Goal: Information Seeking & Learning: Learn about a topic

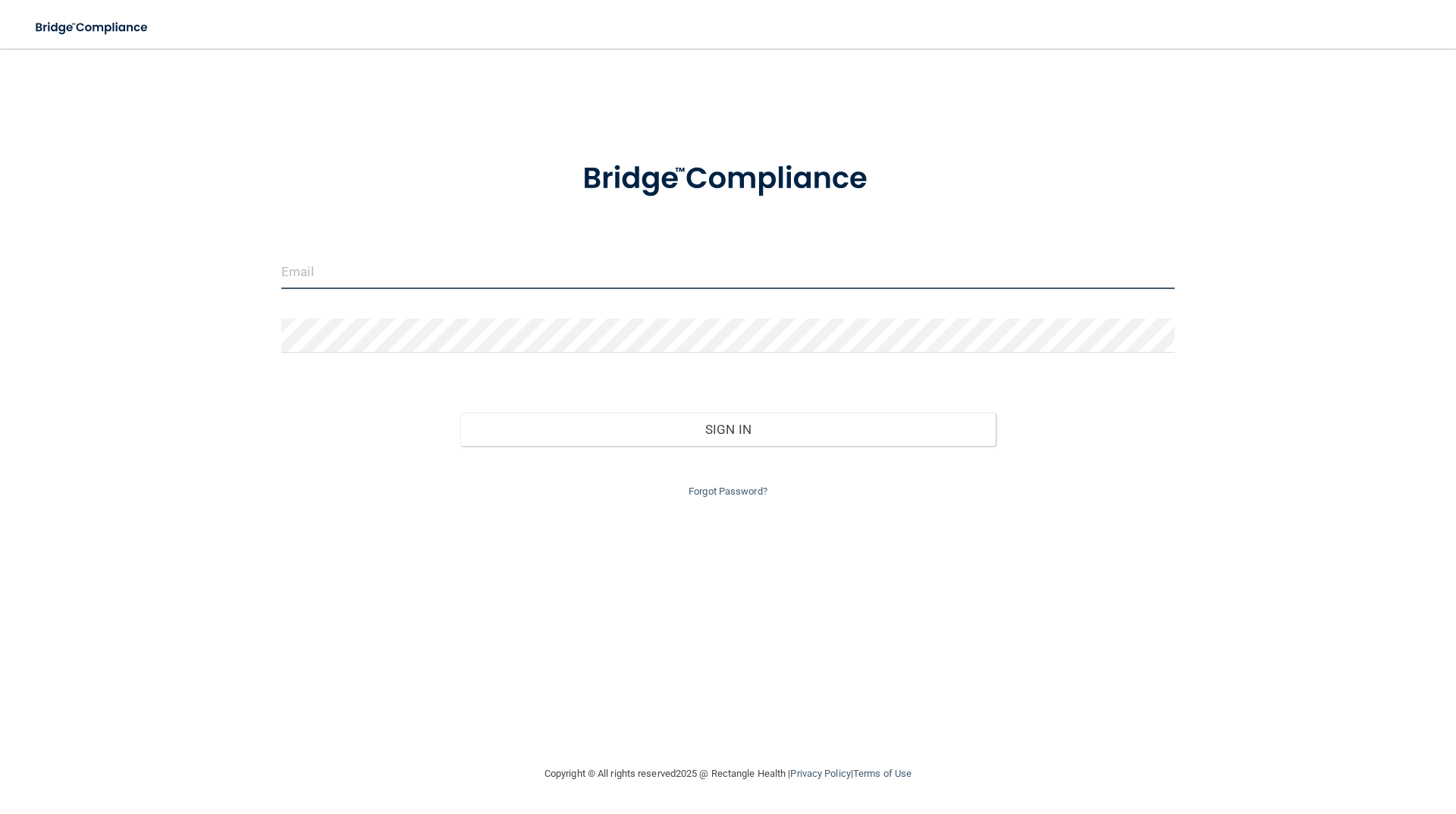
click at [449, 270] on input "email" at bounding box center [728, 272] width 893 height 34
type input "[PERSON_NAME][EMAIL_ADDRESS][PERSON_NAME][DOMAIN_NAME]"
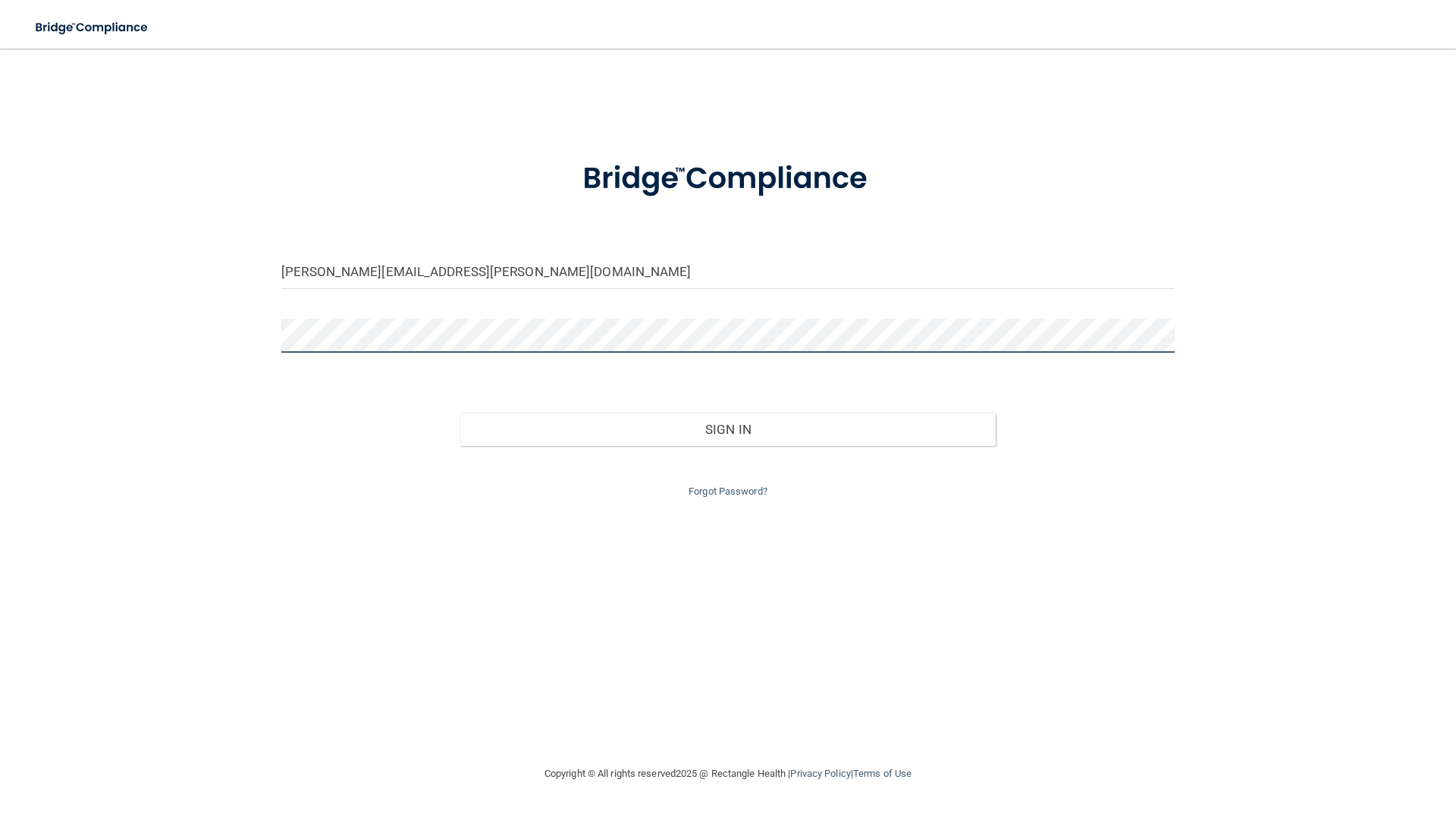
click at [460, 412] on button "Sign In" at bounding box center [728, 429] width 536 height 33
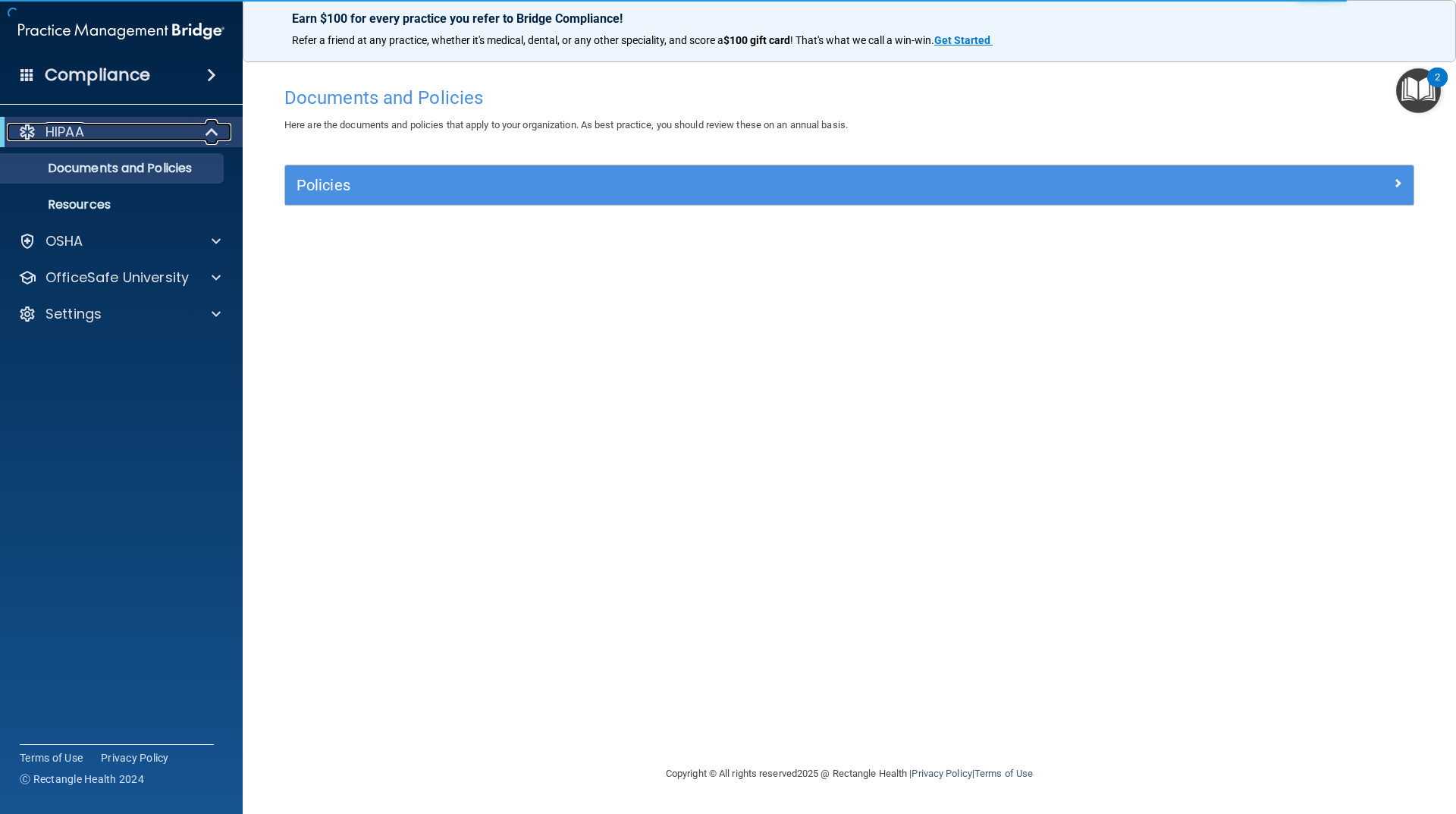
click at [212, 132] on span at bounding box center [213, 132] width 13 height 18
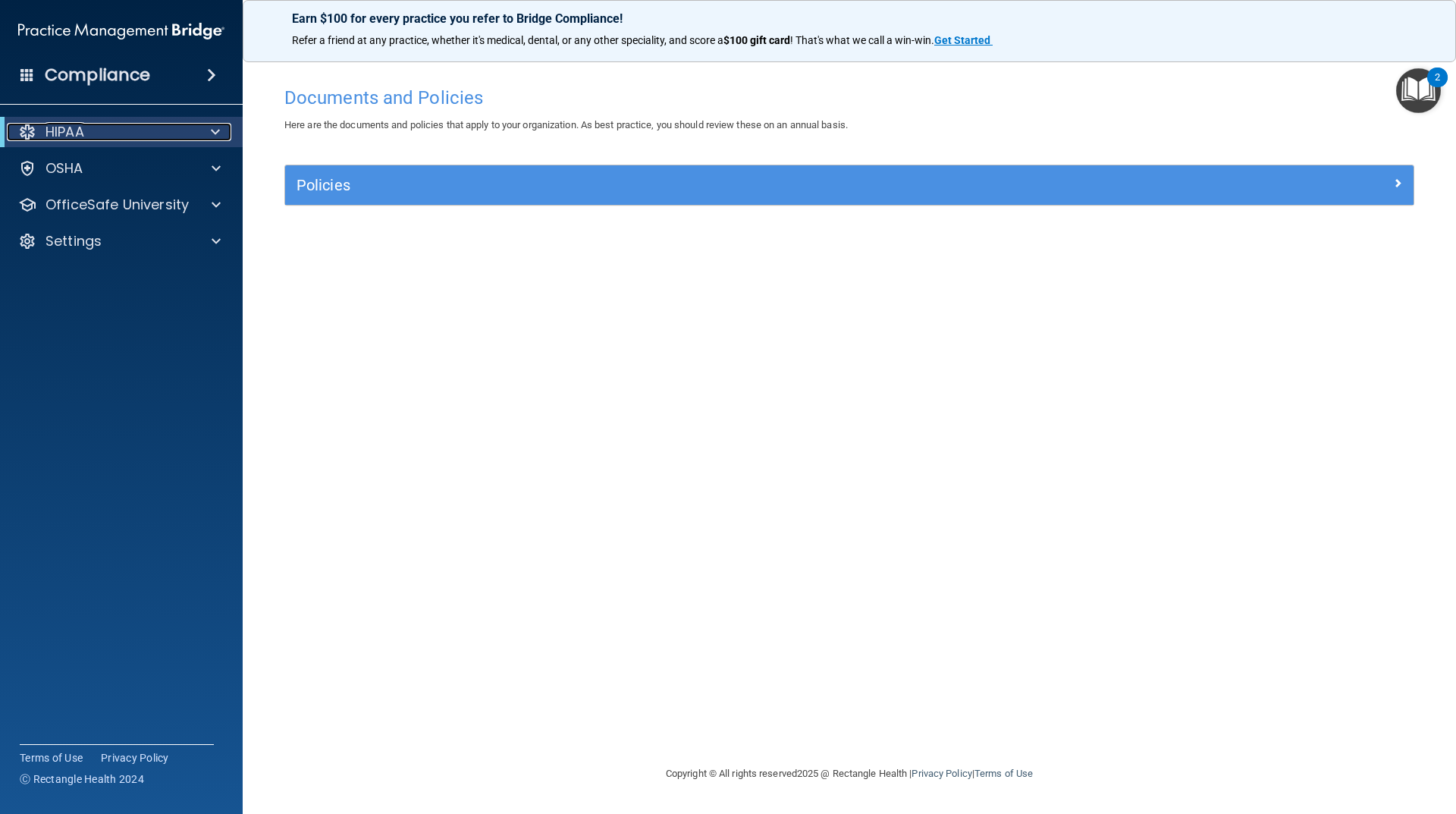
click at [212, 132] on span at bounding box center [215, 132] width 9 height 18
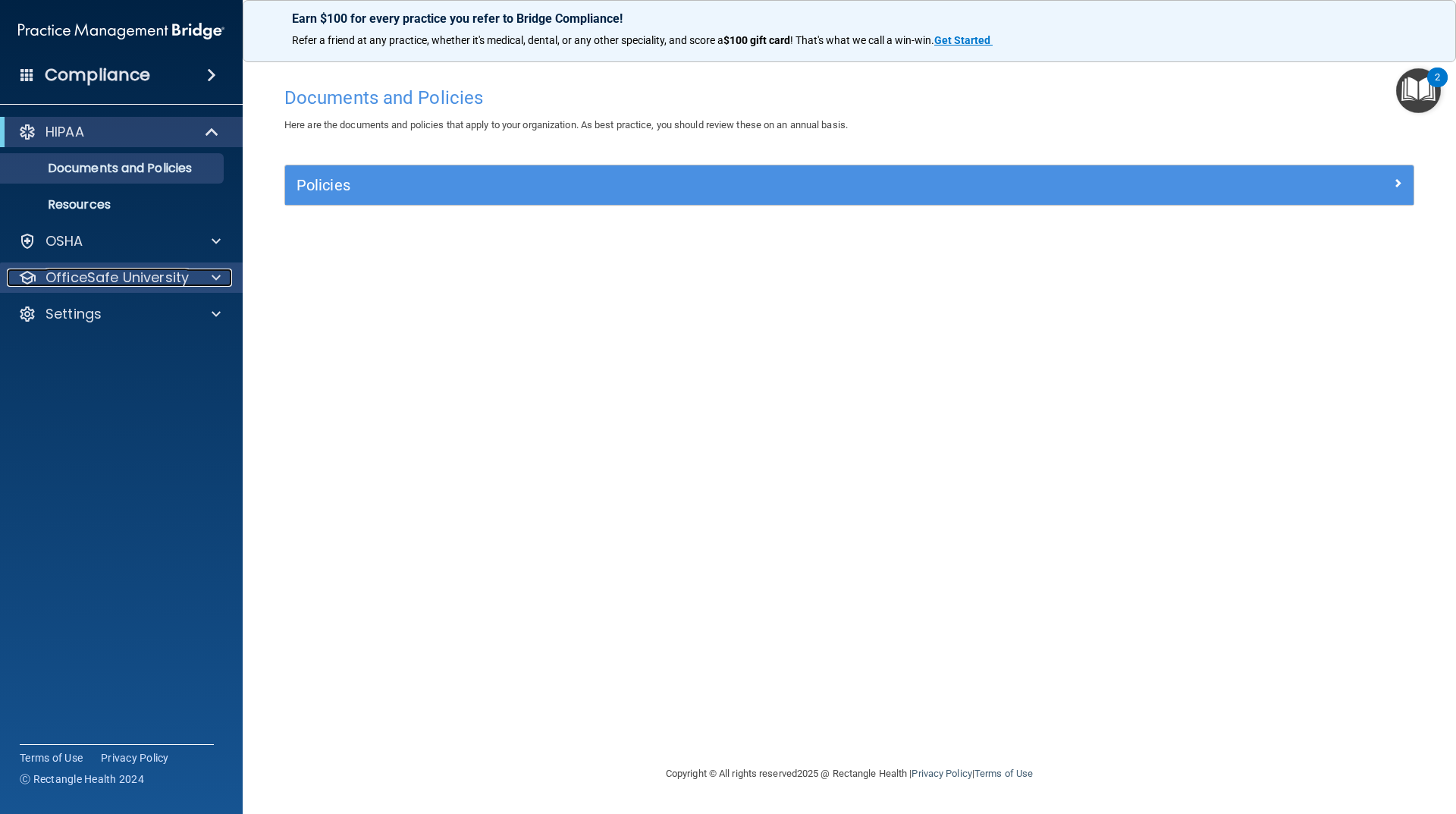
click at [116, 278] on p "OfficeSafe University" at bounding box center [117, 278] width 143 height 18
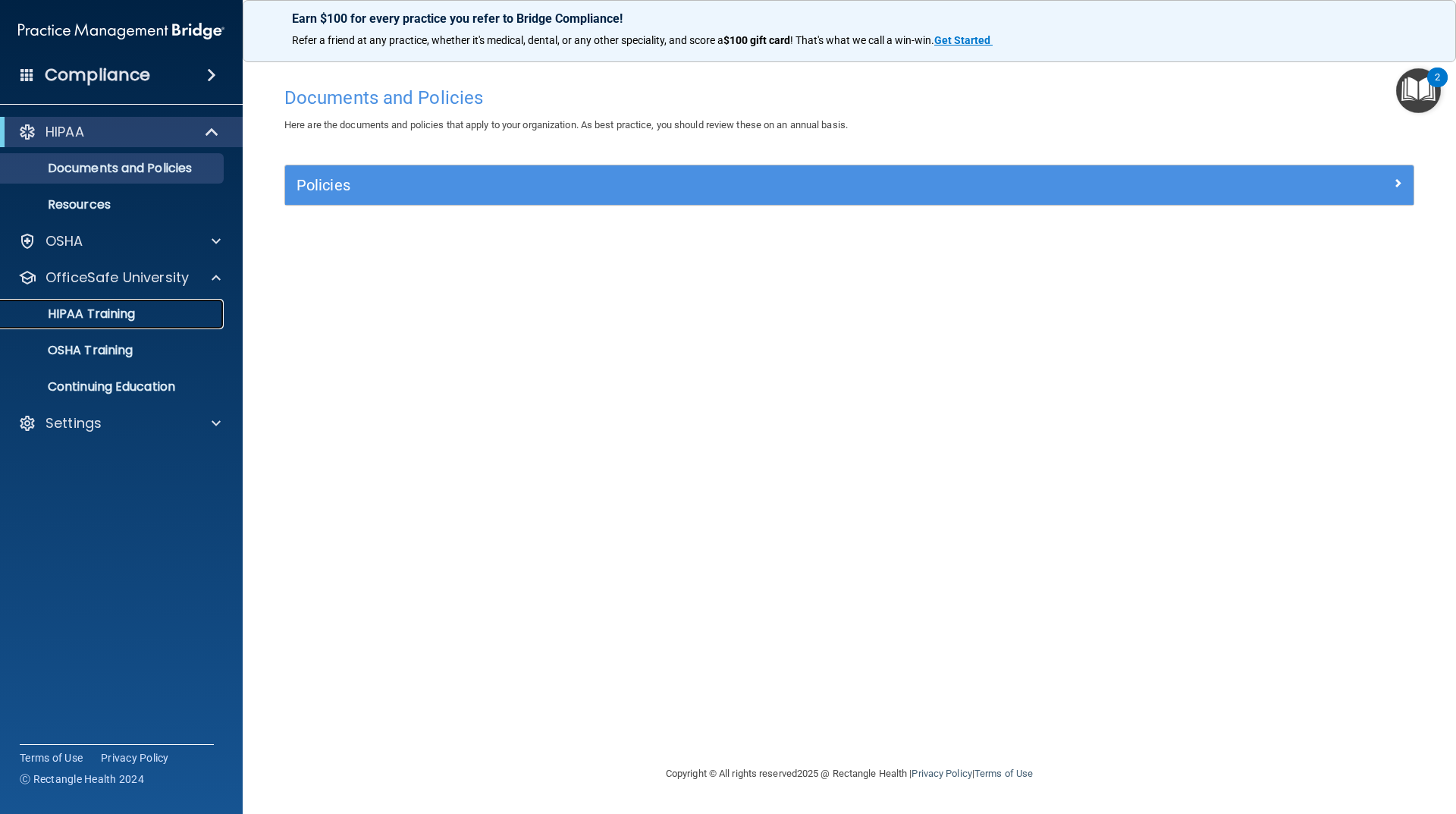
click at [99, 314] on p "HIPAA Training" at bounding box center [72, 314] width 125 height 15
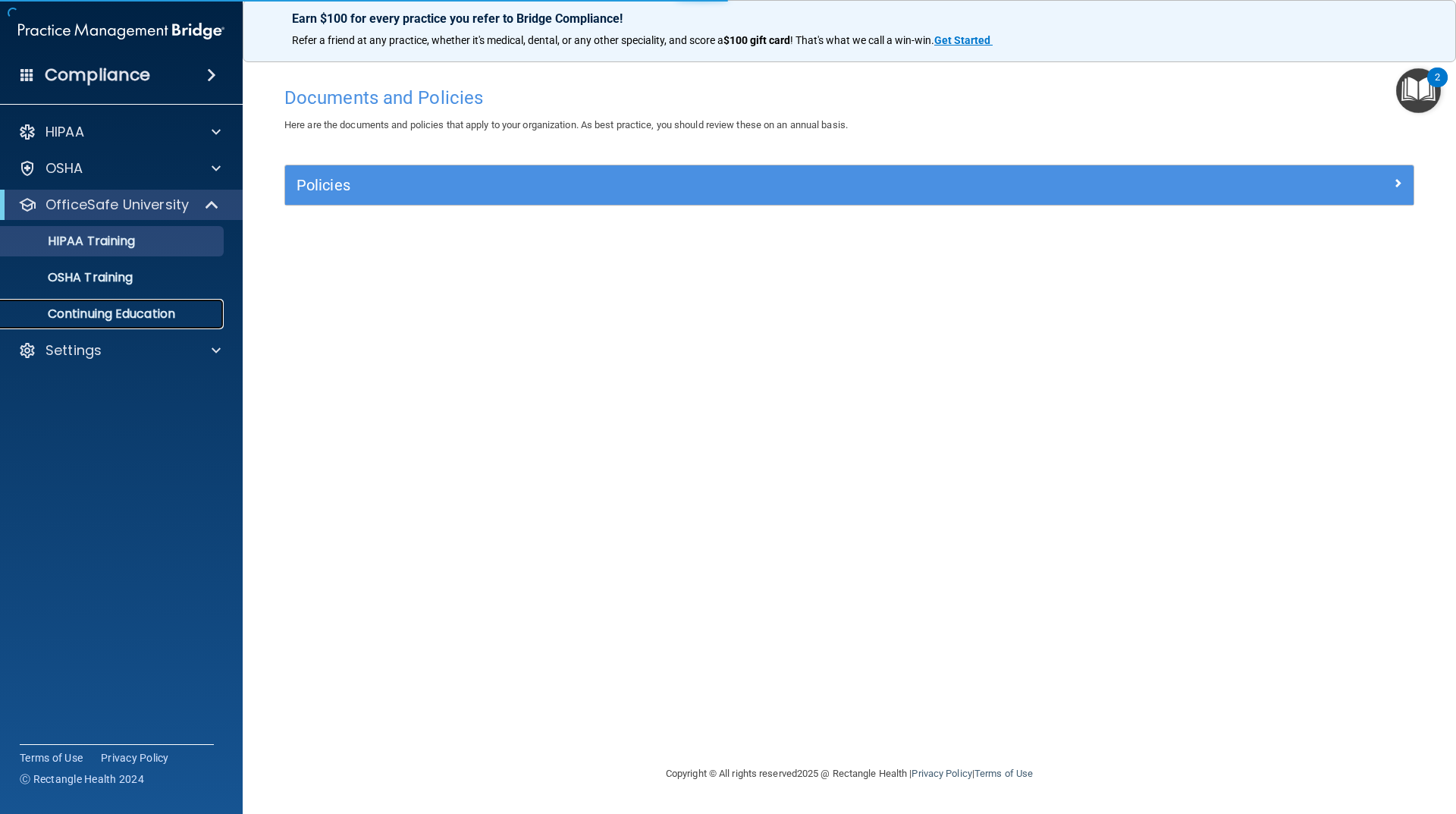
click at [119, 323] on link "Continuing Education" at bounding box center [104, 314] width 239 height 31
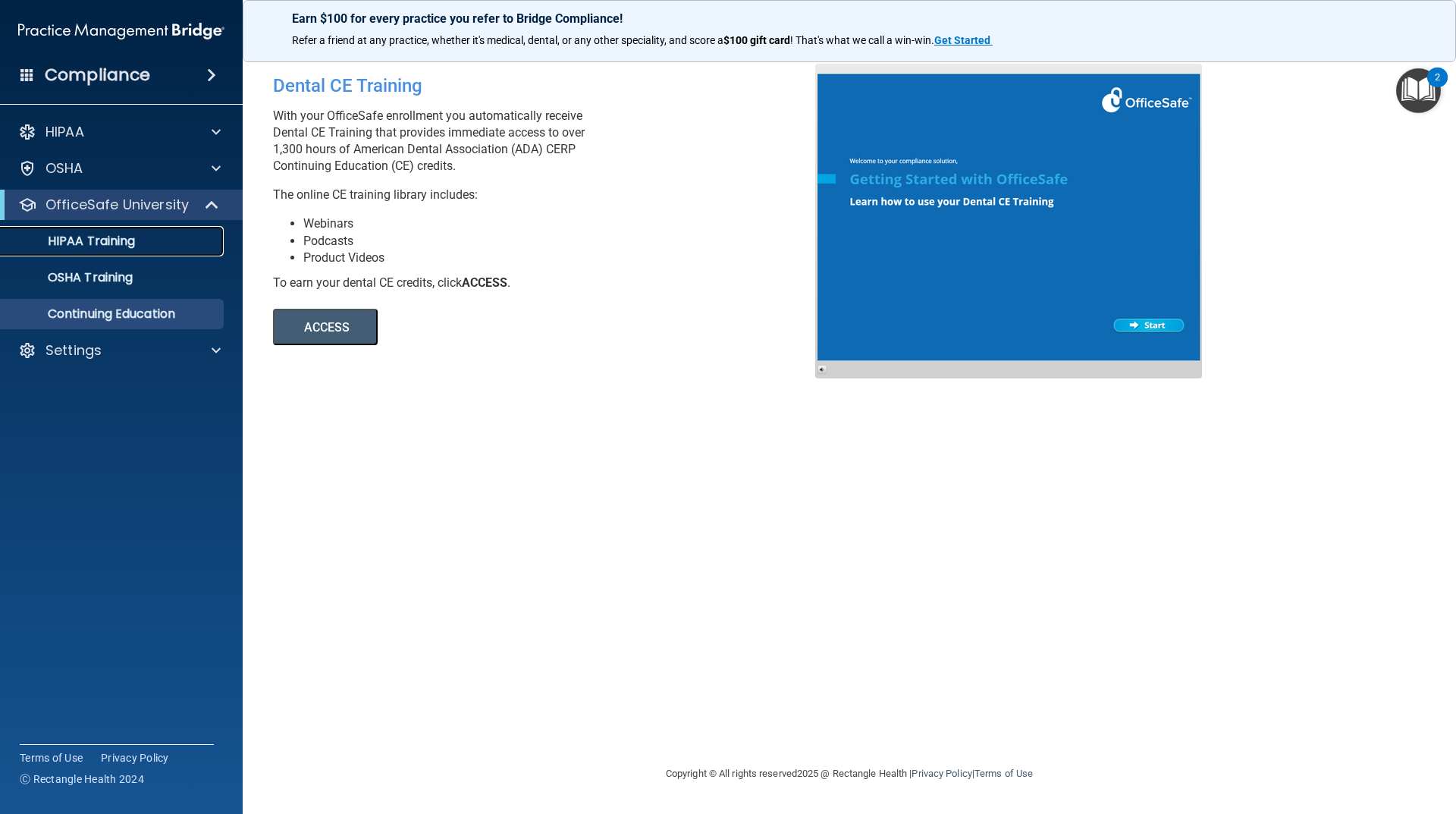
click at [106, 248] on p "HIPAA Training" at bounding box center [72, 241] width 125 height 15
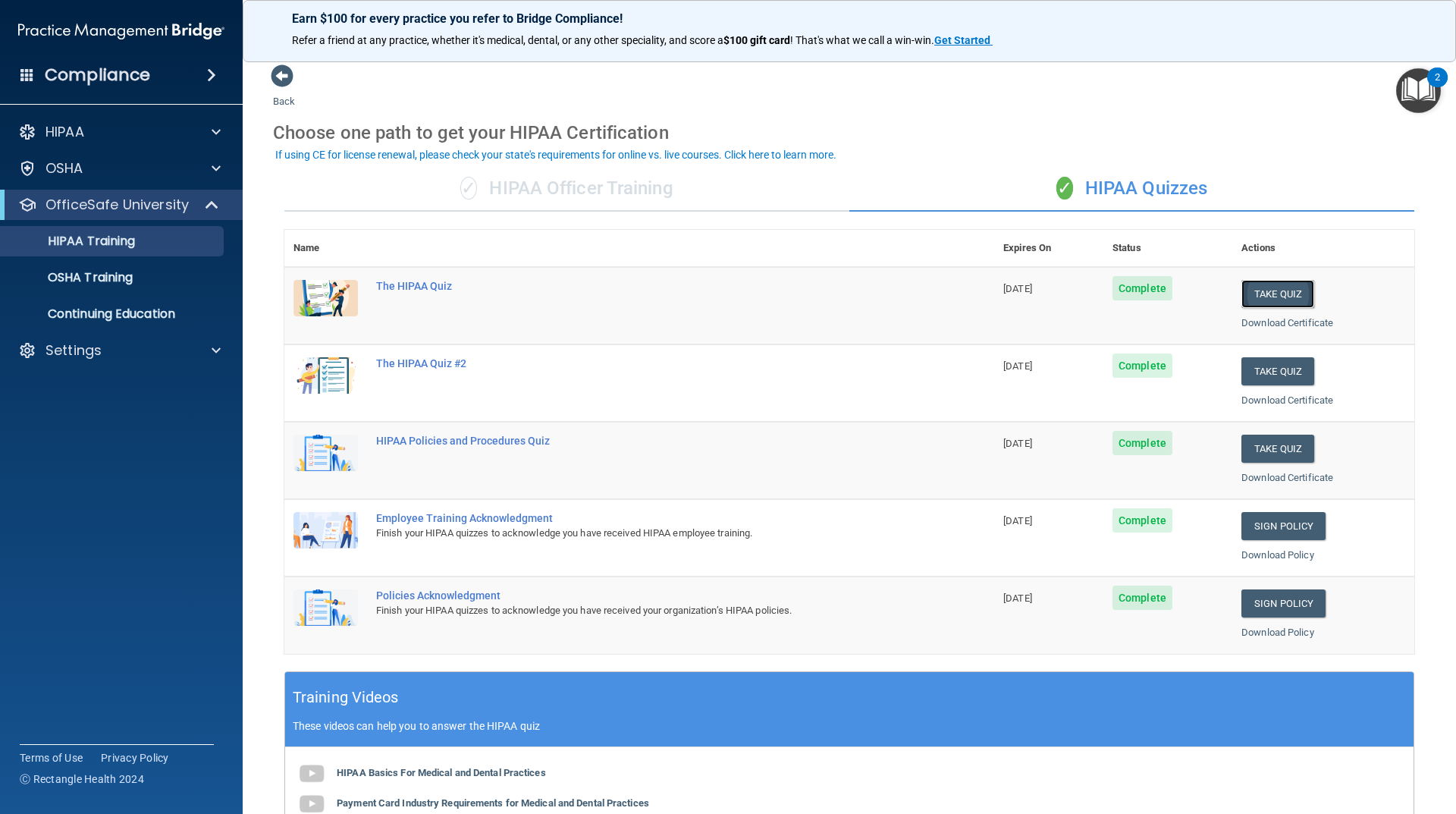
click at [1284, 292] on button "Take Quiz" at bounding box center [1278, 293] width 73 height 28
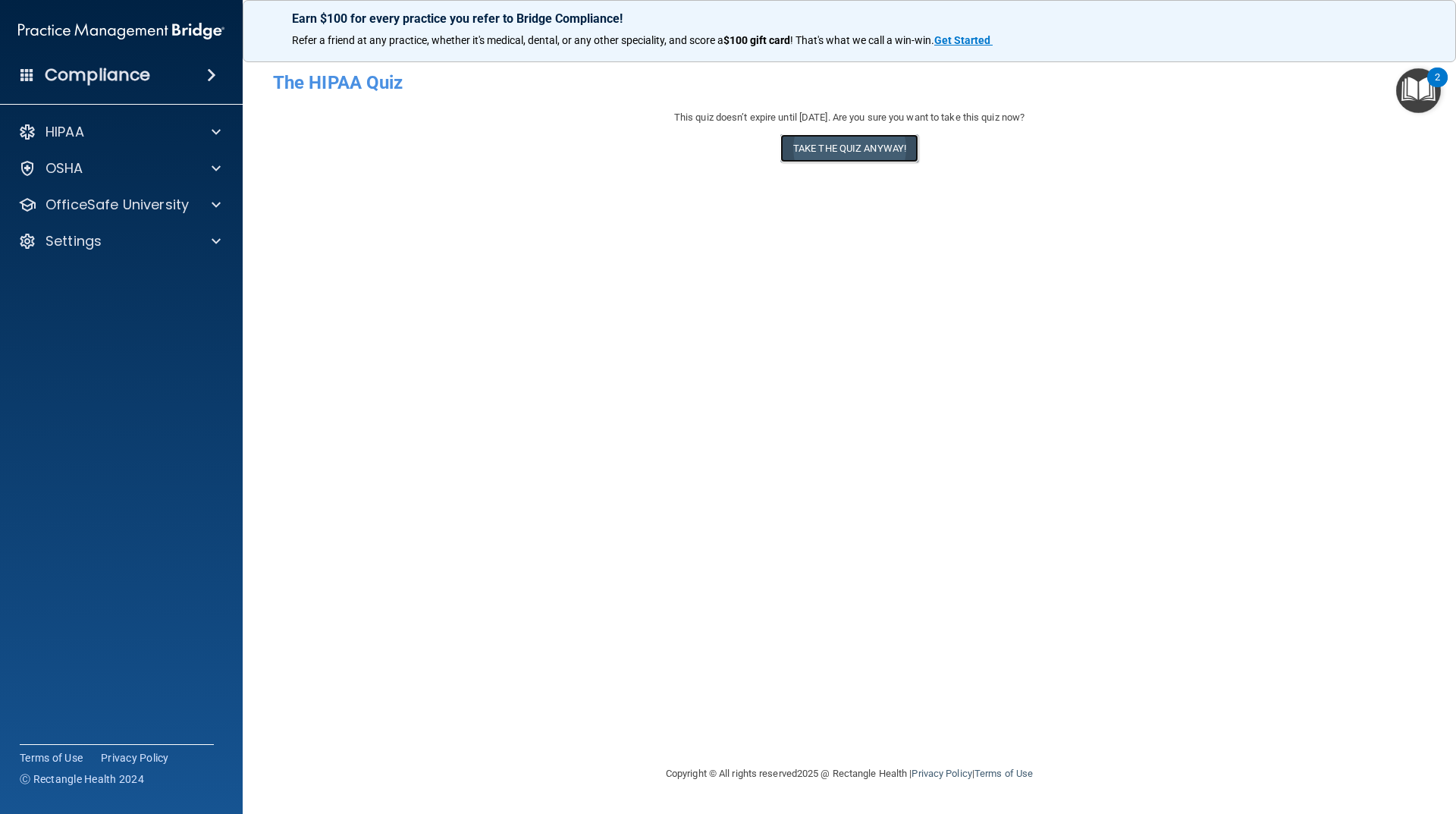
click at [856, 148] on button "Take the quiz anyway!" at bounding box center [849, 147] width 138 height 28
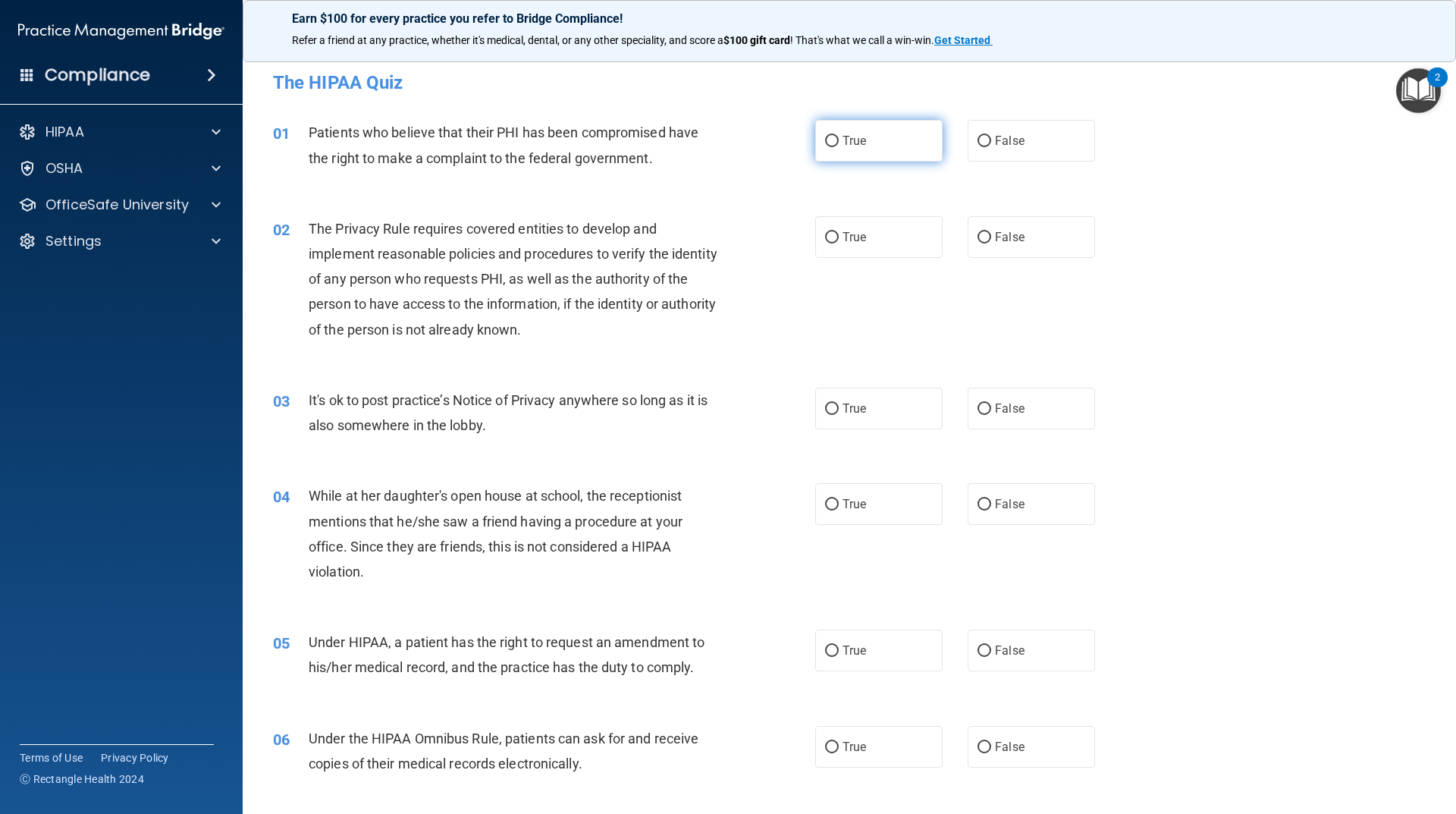
click at [854, 148] on label "True" at bounding box center [878, 140] width 128 height 42
click at [838, 147] on input "True" at bounding box center [831, 141] width 14 height 12
radio input "true"
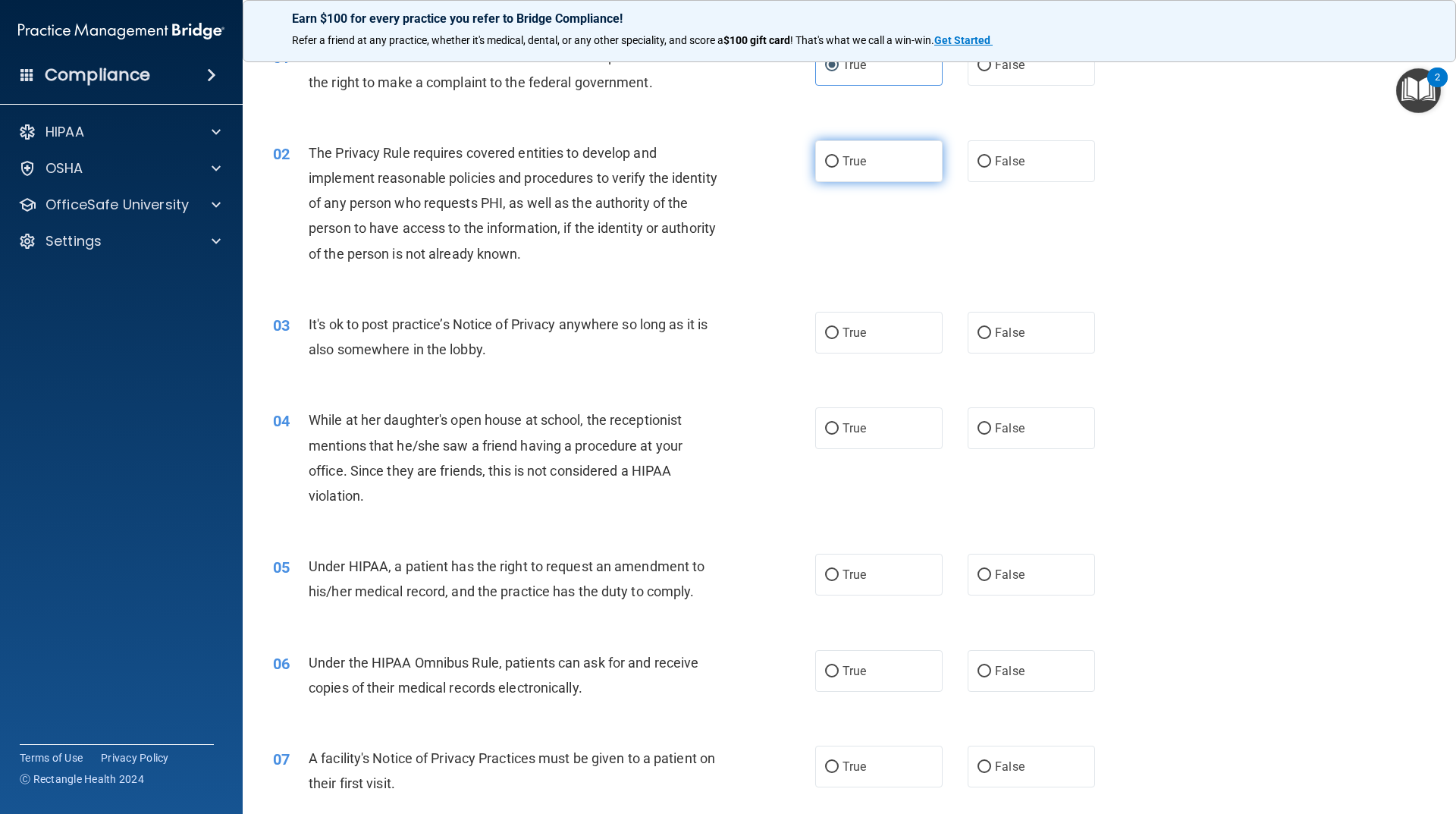
click at [856, 162] on span "True" at bounding box center [855, 161] width 24 height 14
click at [838, 162] on input "True" at bounding box center [831, 162] width 14 height 12
radio input "true"
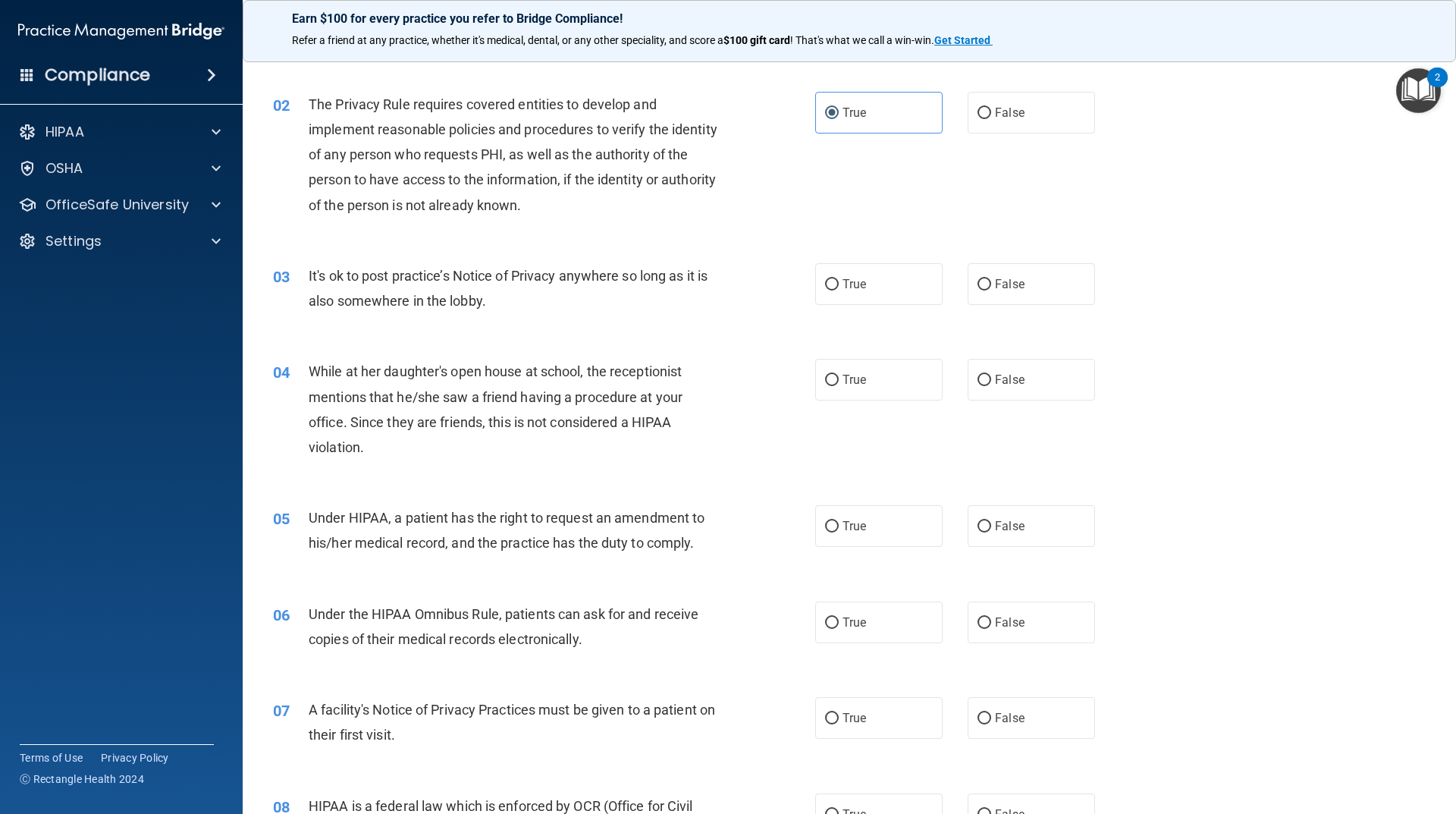
scroll to position [152, 0]
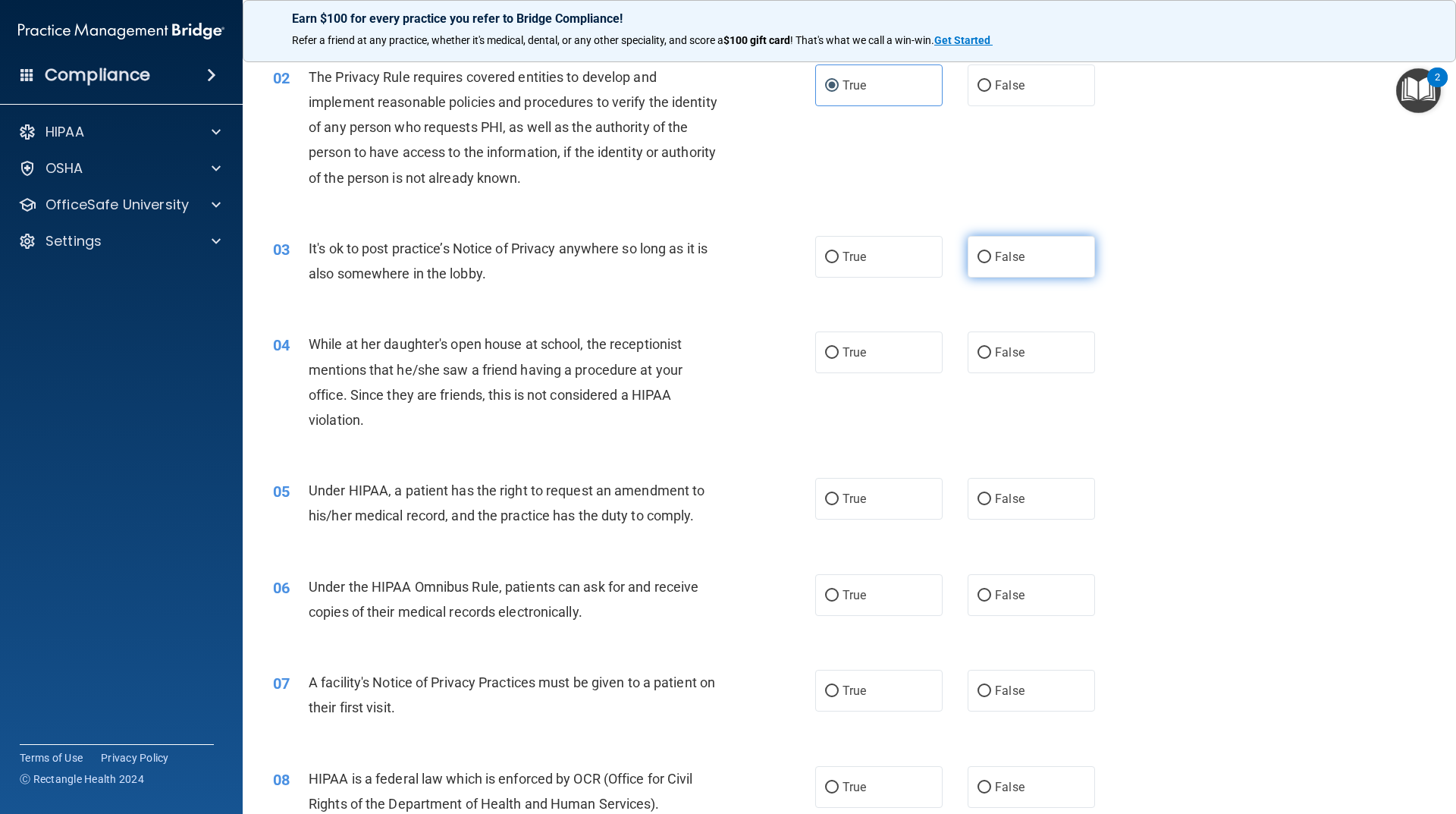
click at [994, 266] on label "False" at bounding box center [1031, 257] width 128 height 42
click at [991, 263] on input "False" at bounding box center [984, 257] width 14 height 12
radio input "true"
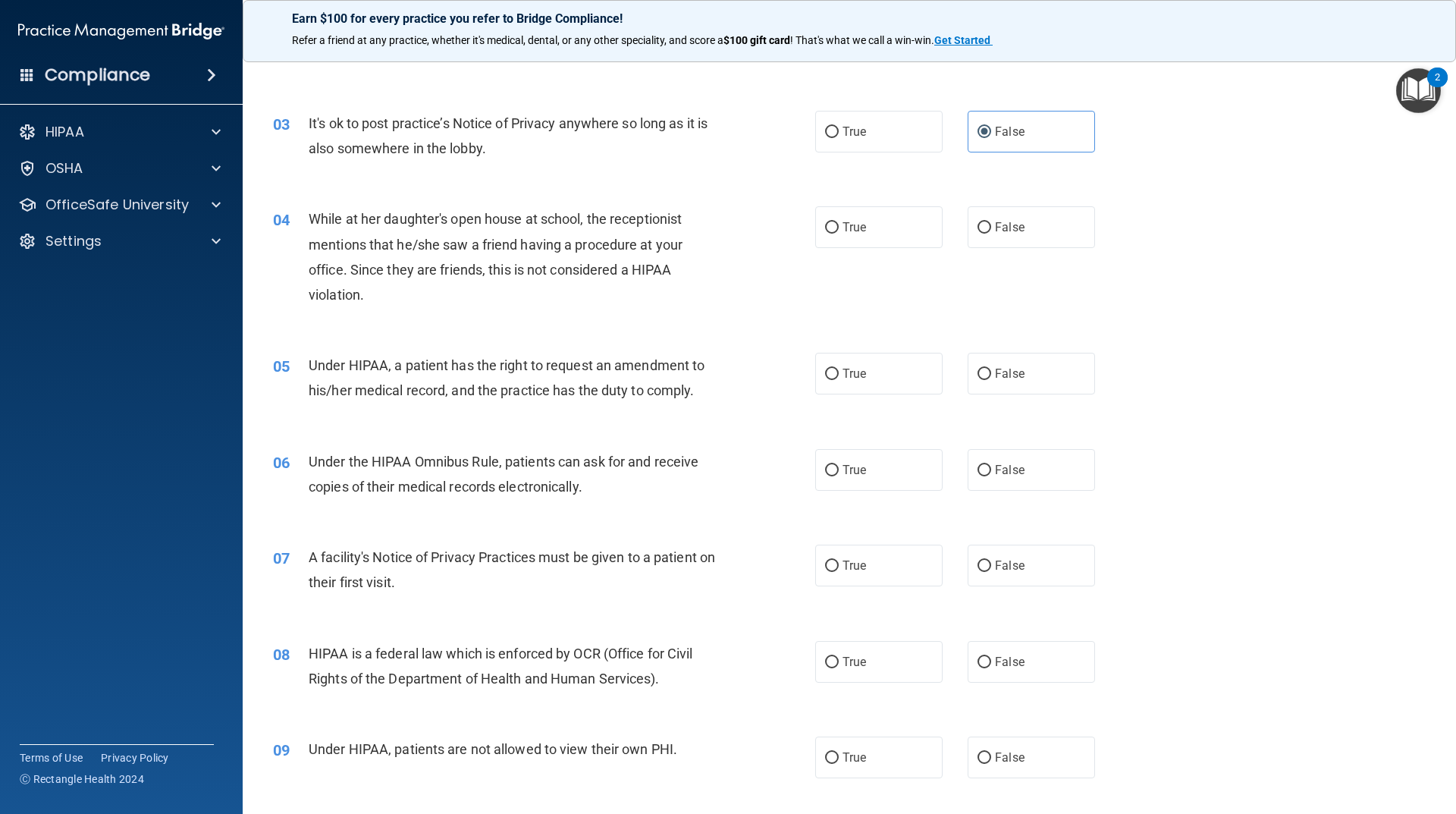
scroll to position [303, 0]
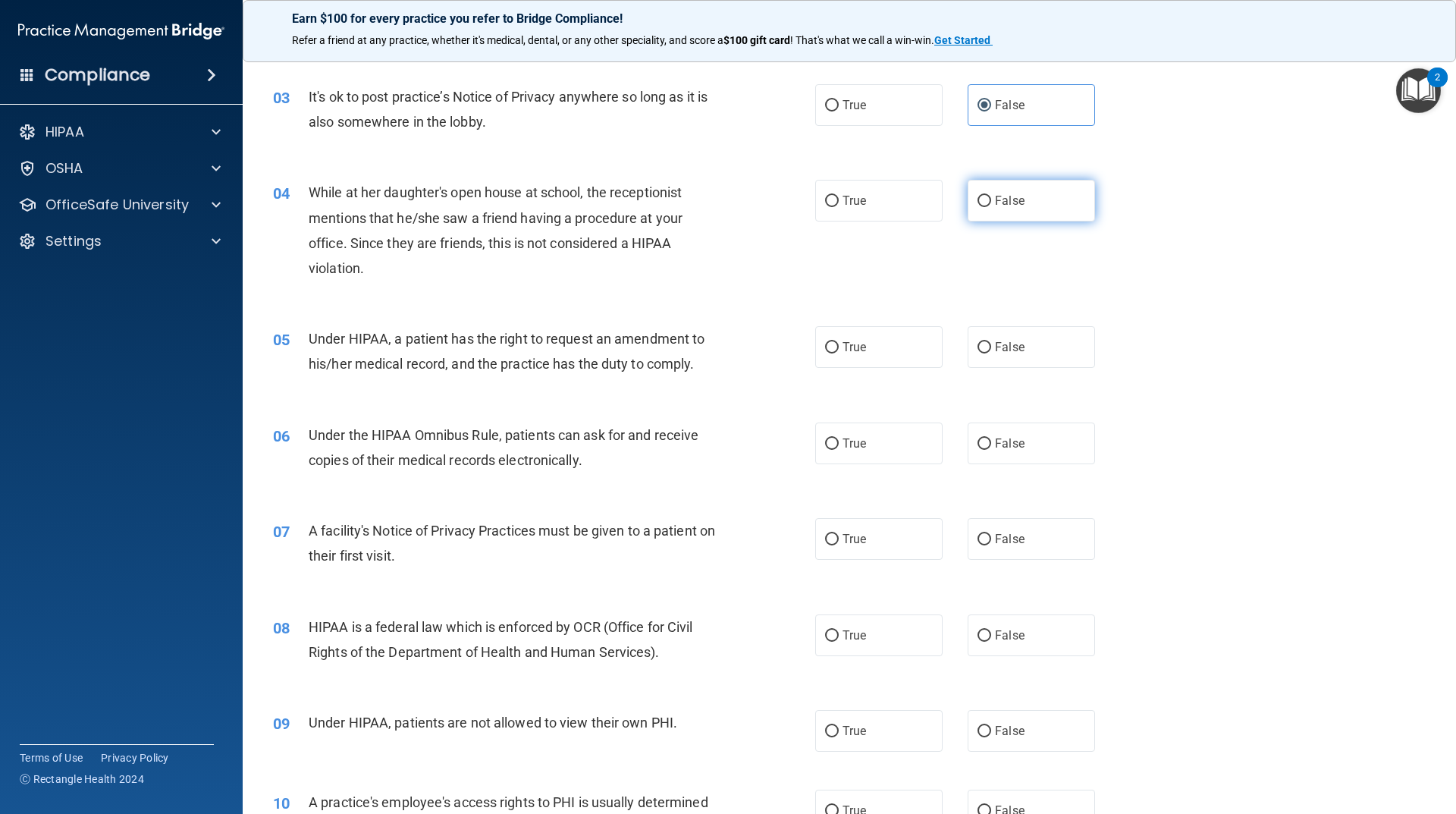
click at [988, 202] on label "False" at bounding box center [1031, 201] width 128 height 42
click at [988, 202] on input "False" at bounding box center [984, 201] width 14 height 12
radio input "true"
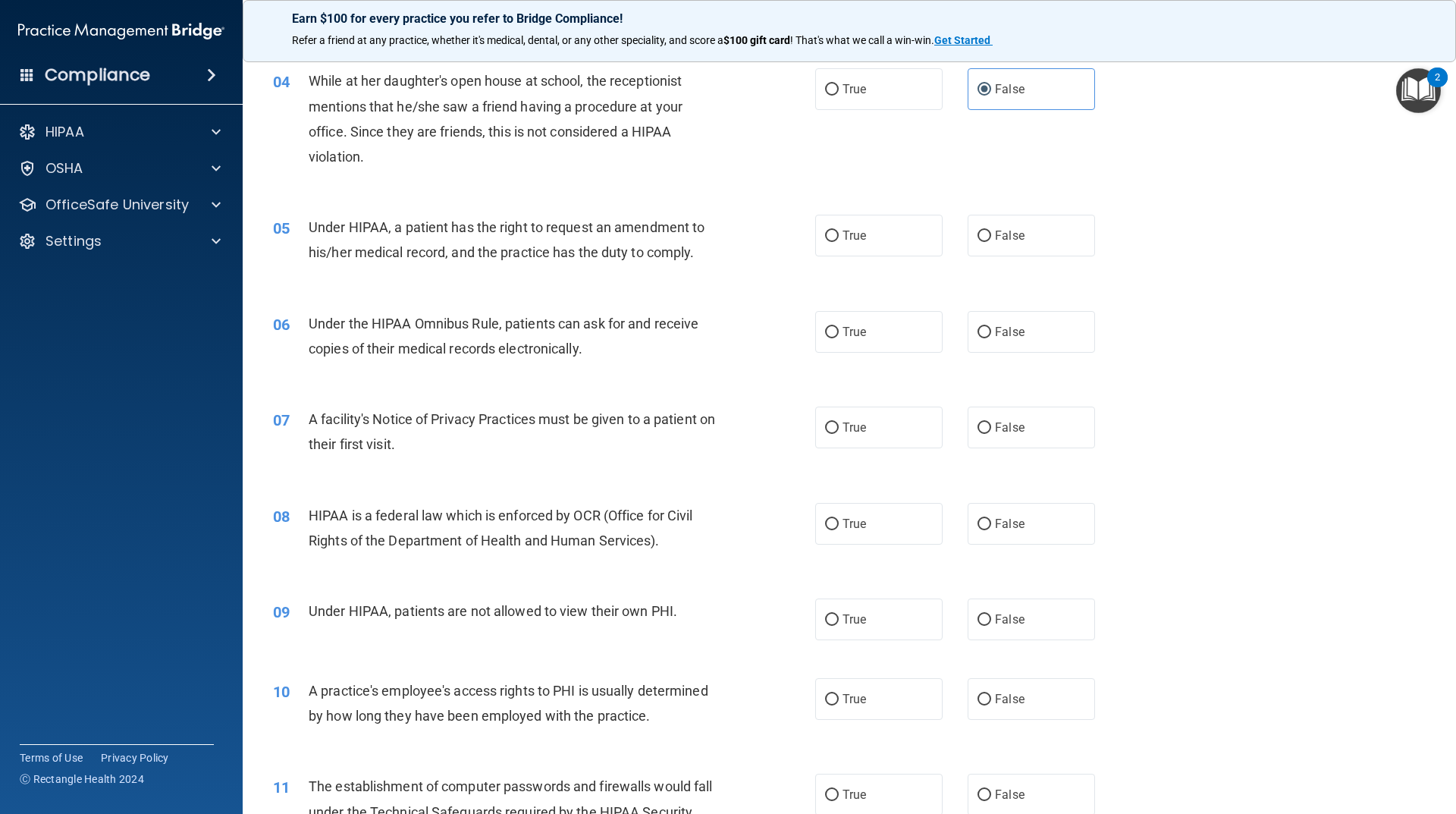
scroll to position [455, 0]
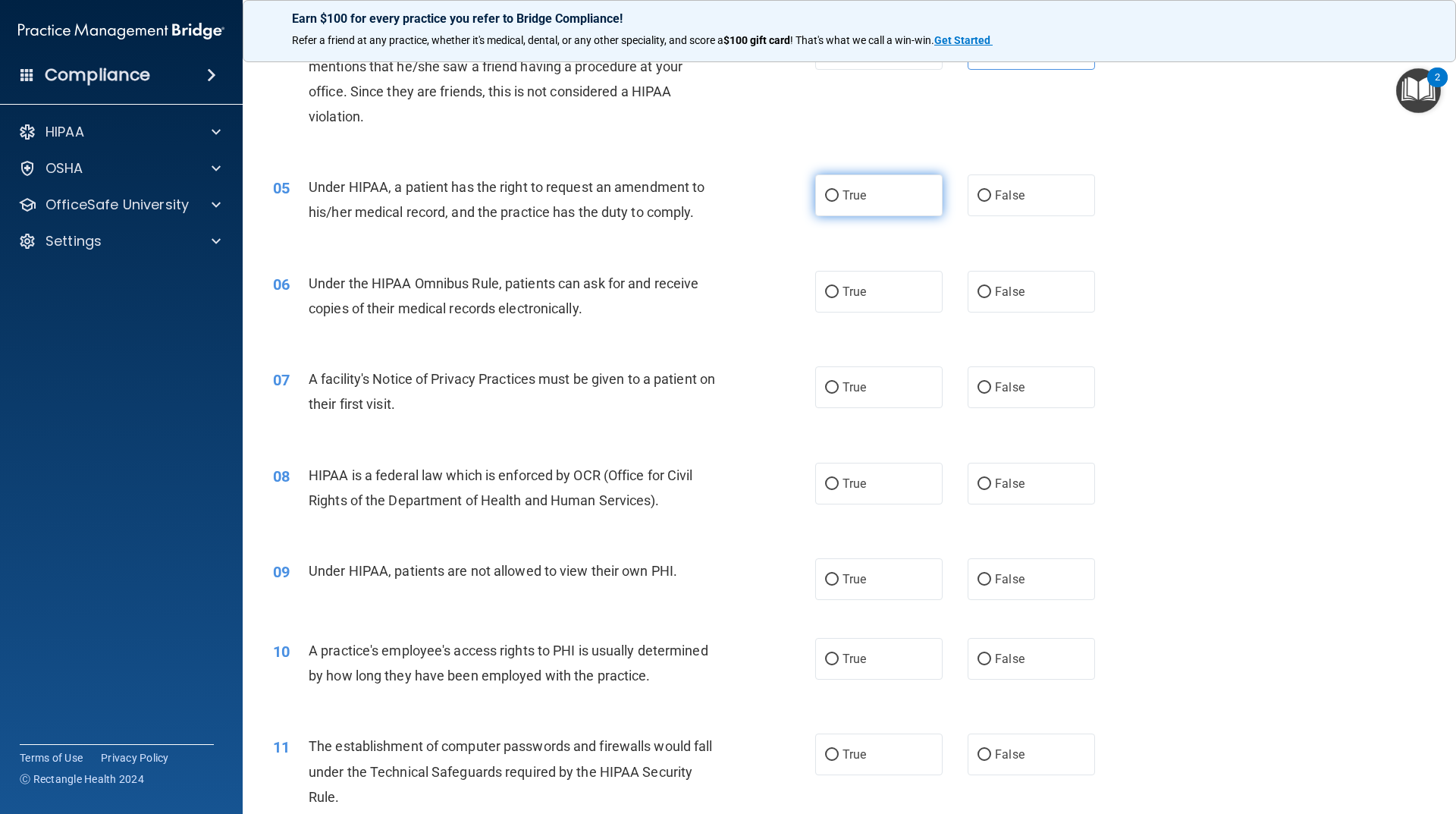
click at [853, 200] on span "True" at bounding box center [855, 195] width 24 height 14
click at [838, 200] on input "True" at bounding box center [831, 195] width 14 height 12
radio input "true"
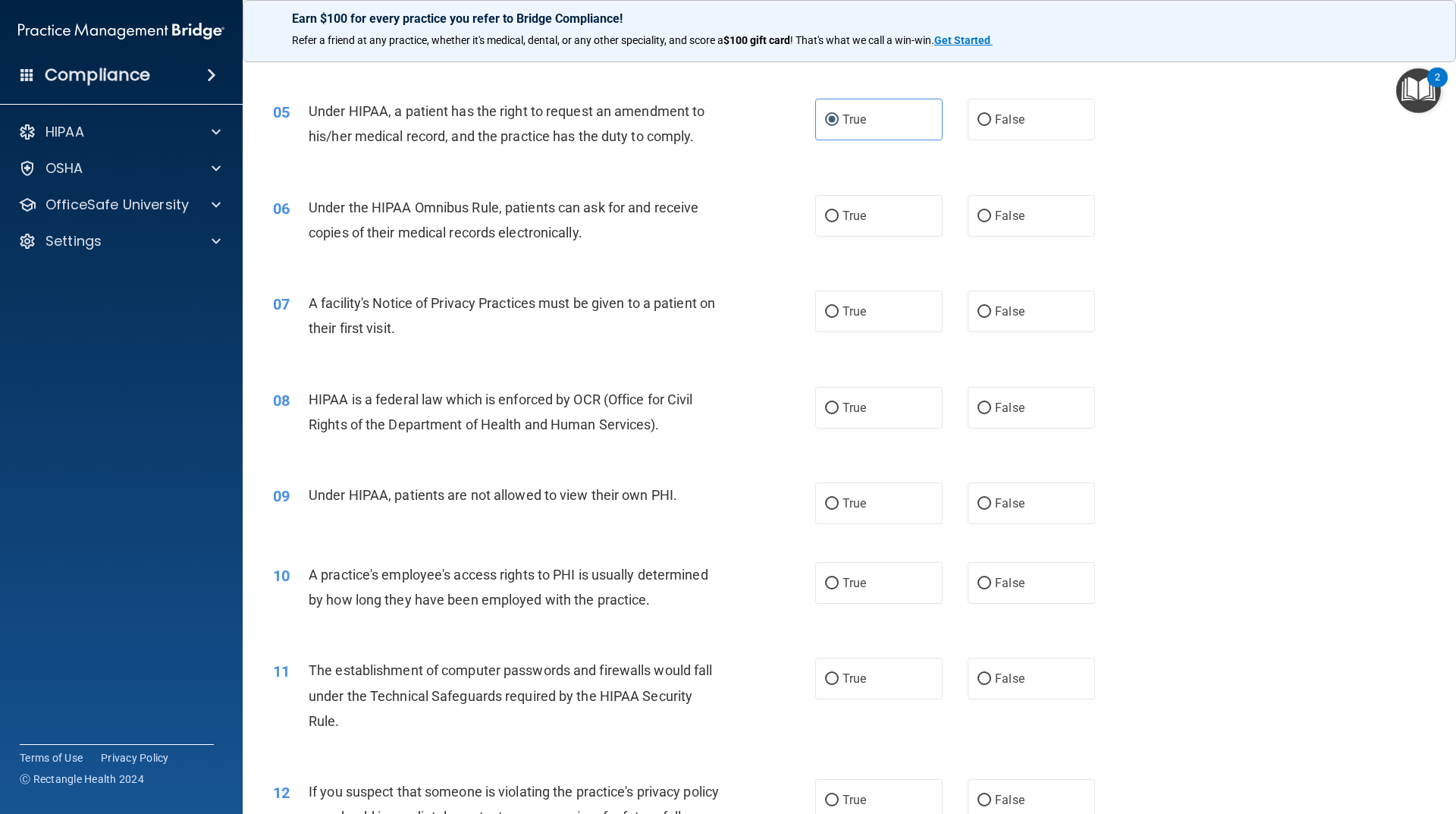
scroll to position [607, 0]
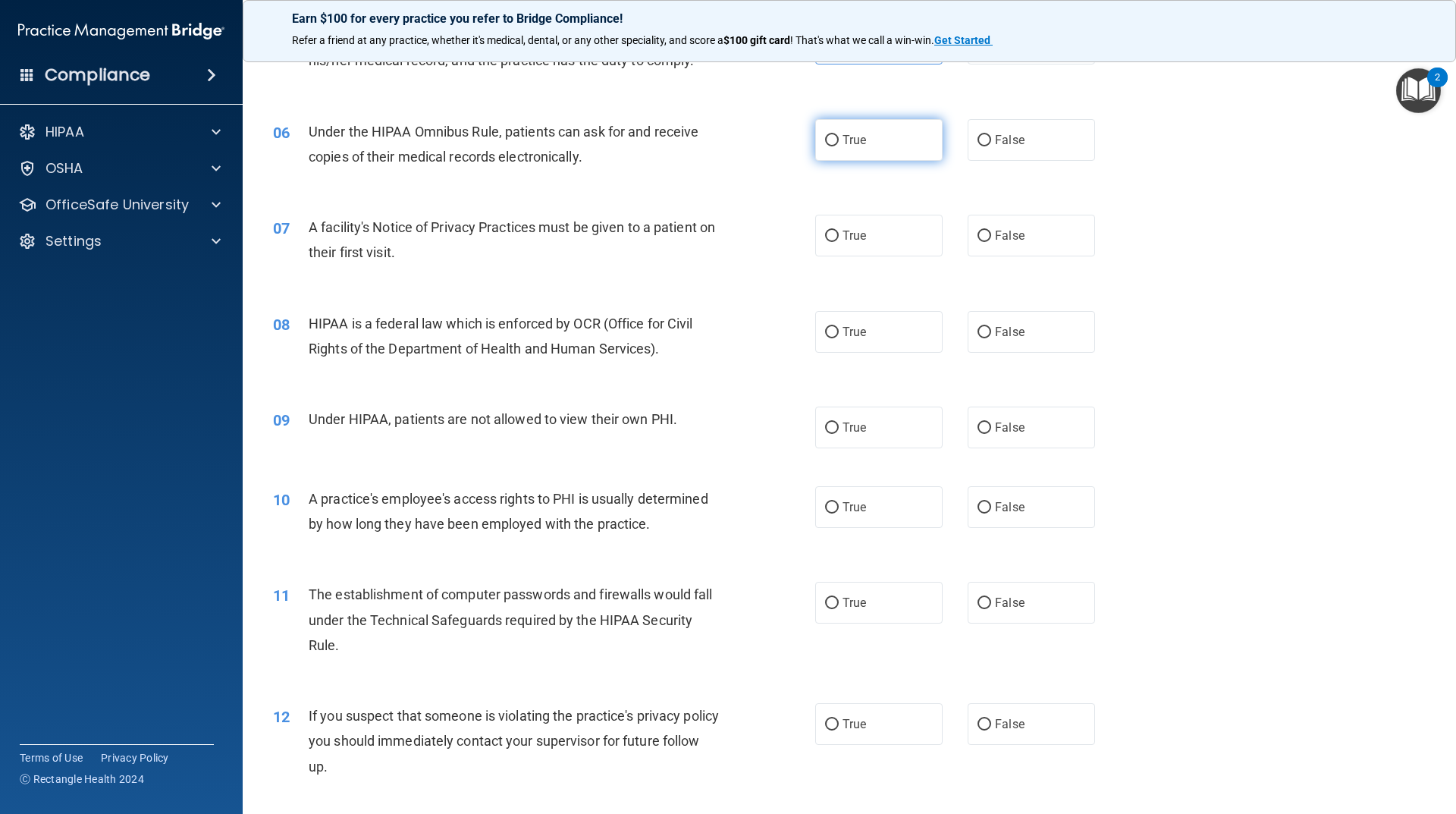
drag, startPoint x: 826, startPoint y: 135, endPoint x: 820, endPoint y: 153, distance: 19.0
click at [828, 135] on input "True" at bounding box center [831, 140] width 14 height 12
radio input "true"
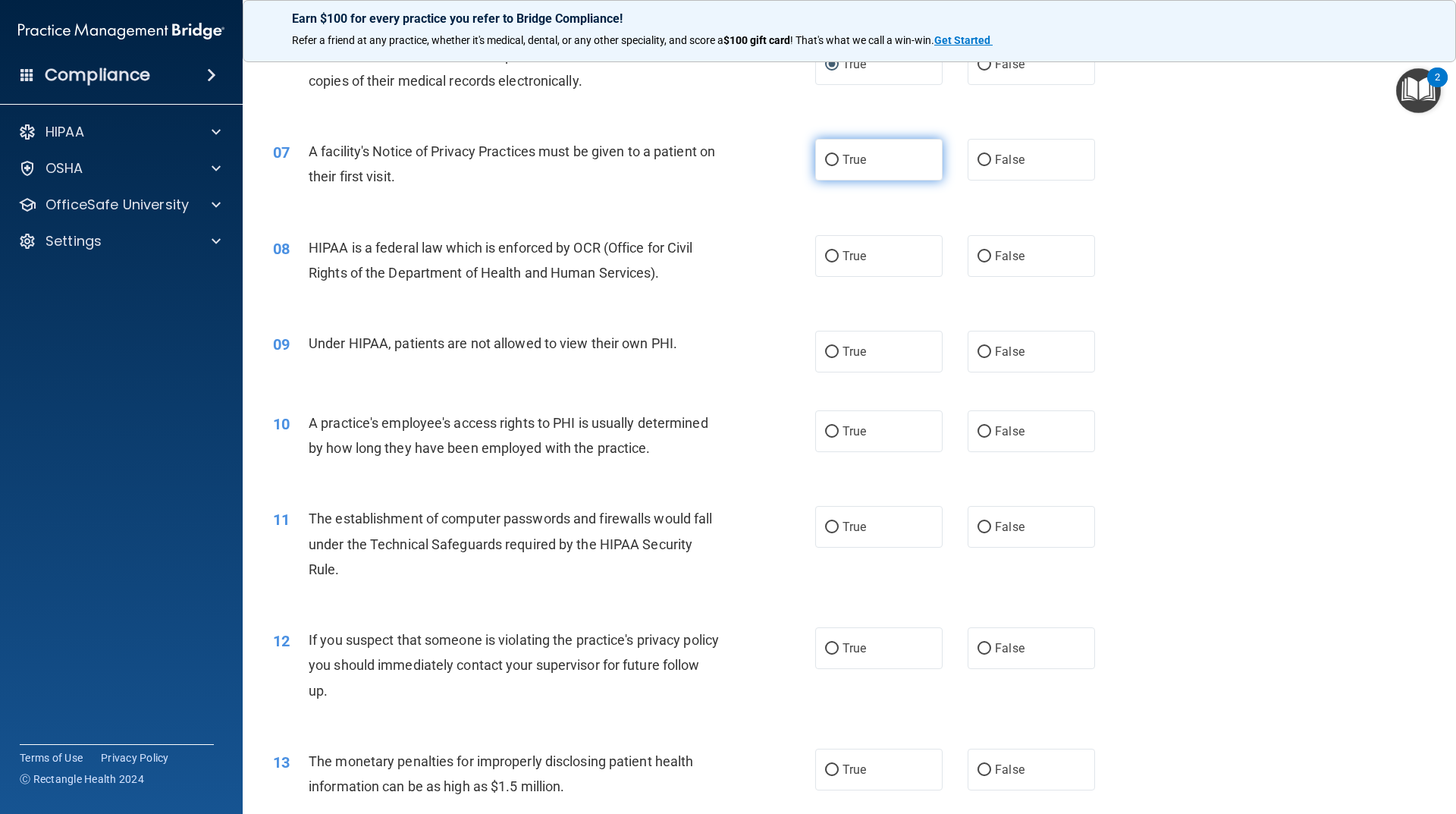
drag, startPoint x: 843, startPoint y: 163, endPoint x: 837, endPoint y: 172, distance: 10.8
click at [843, 163] on span "True" at bounding box center [855, 160] width 24 height 14
click at [838, 163] on input "True" at bounding box center [831, 160] width 14 height 12
radio input "true"
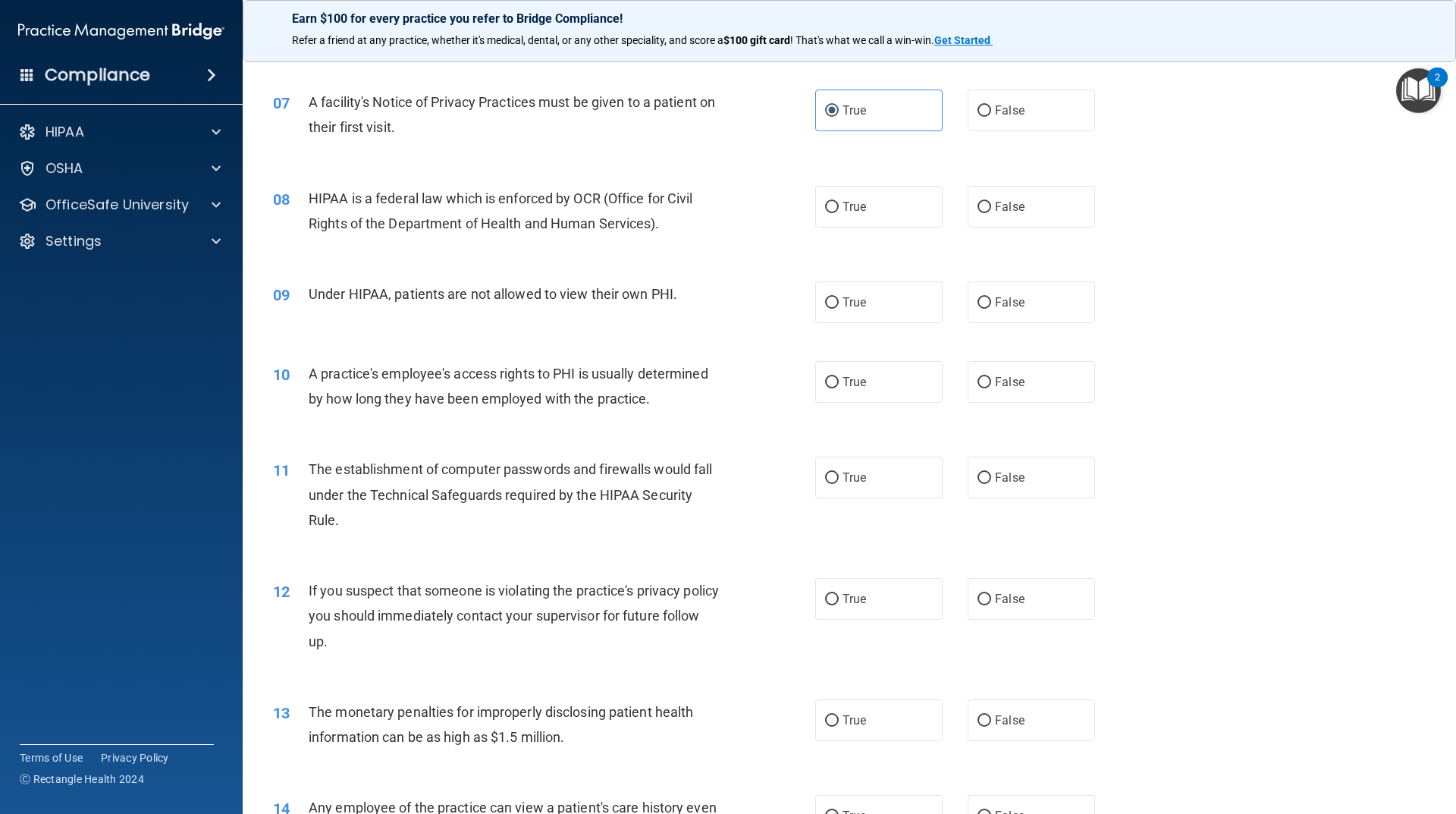
scroll to position [759, 0]
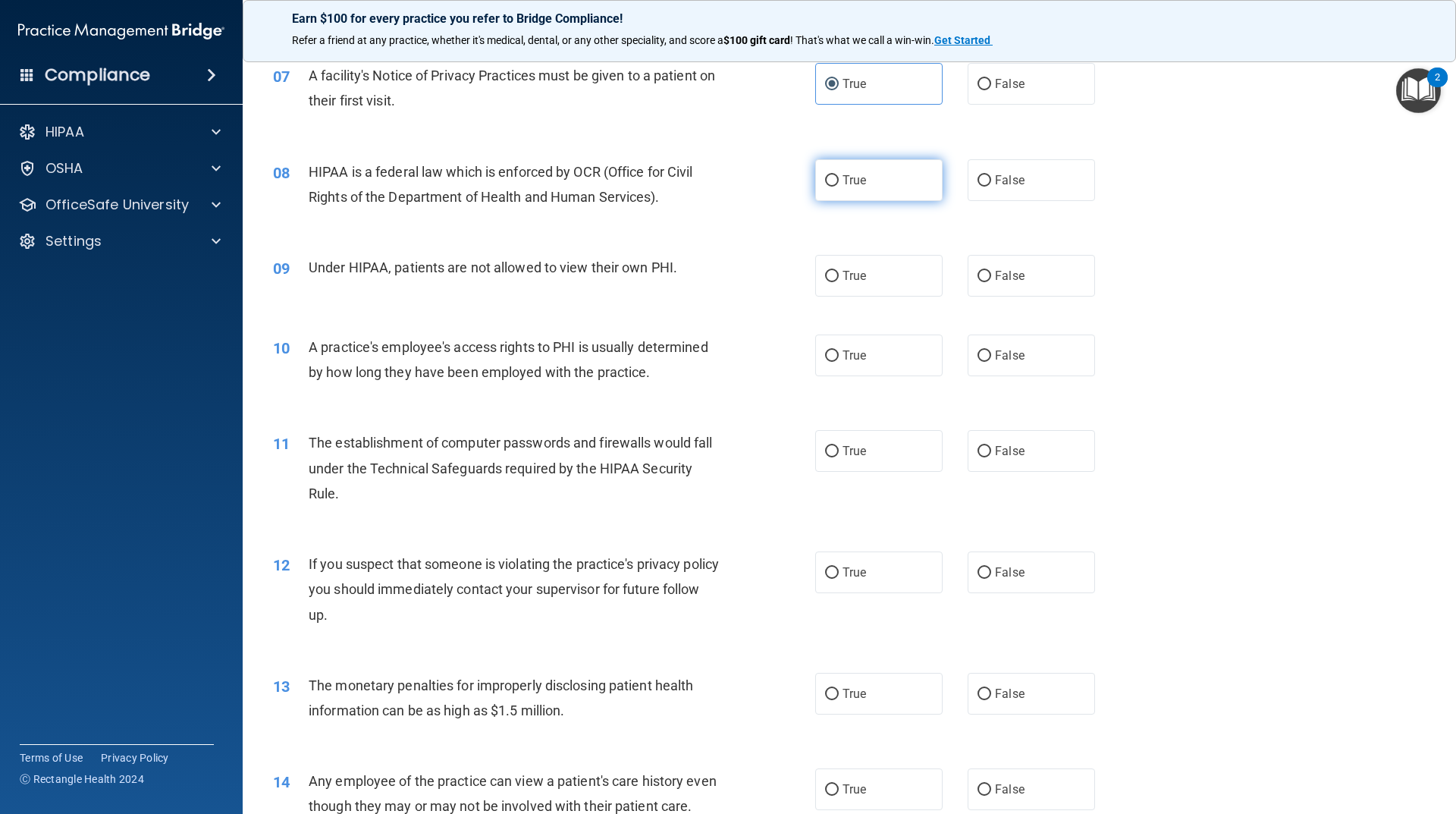
click at [888, 176] on label "True" at bounding box center [878, 180] width 128 height 42
click at [838, 176] on input "True" at bounding box center [831, 181] width 14 height 12
radio input "true"
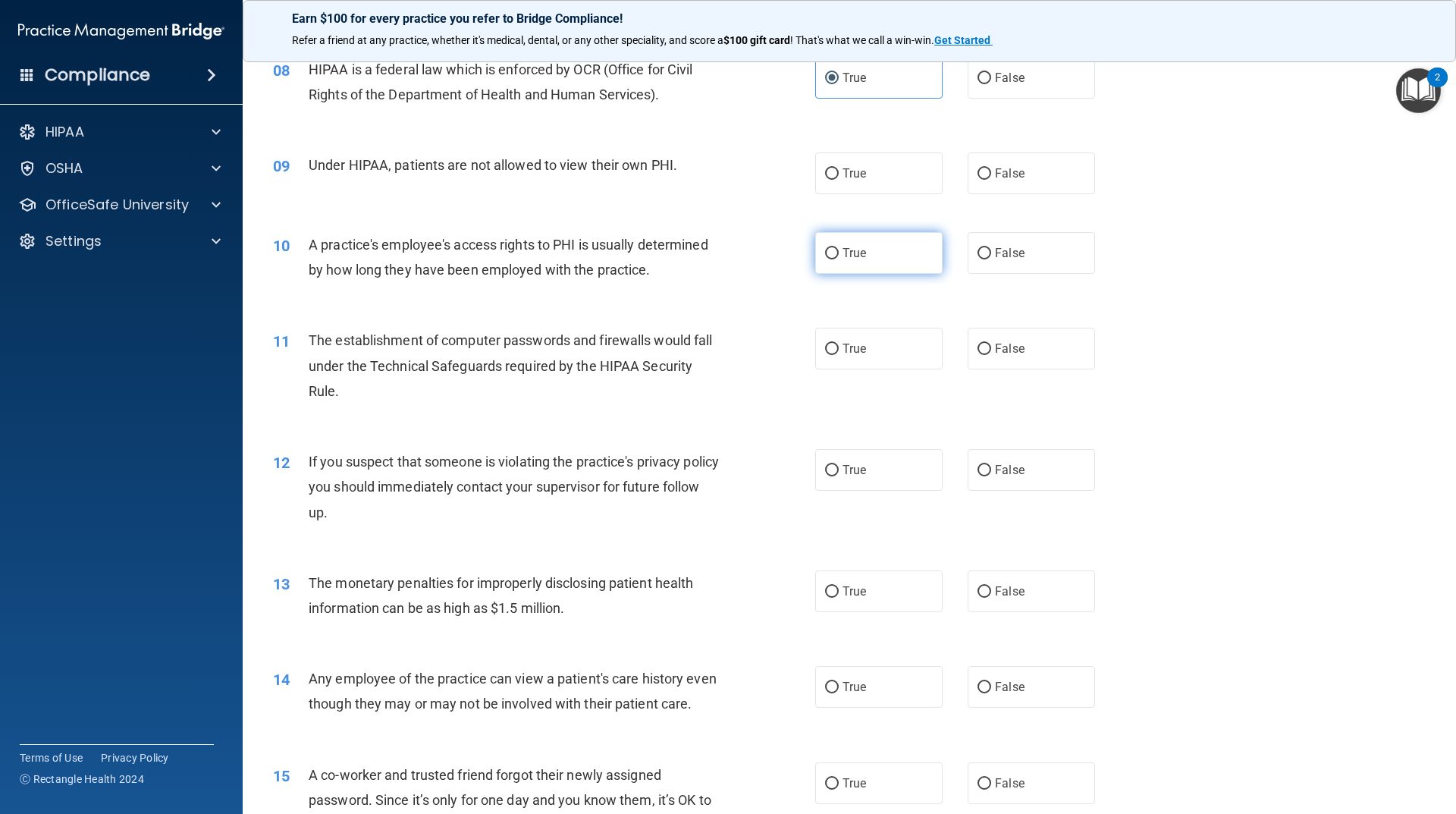
scroll to position [834, 0]
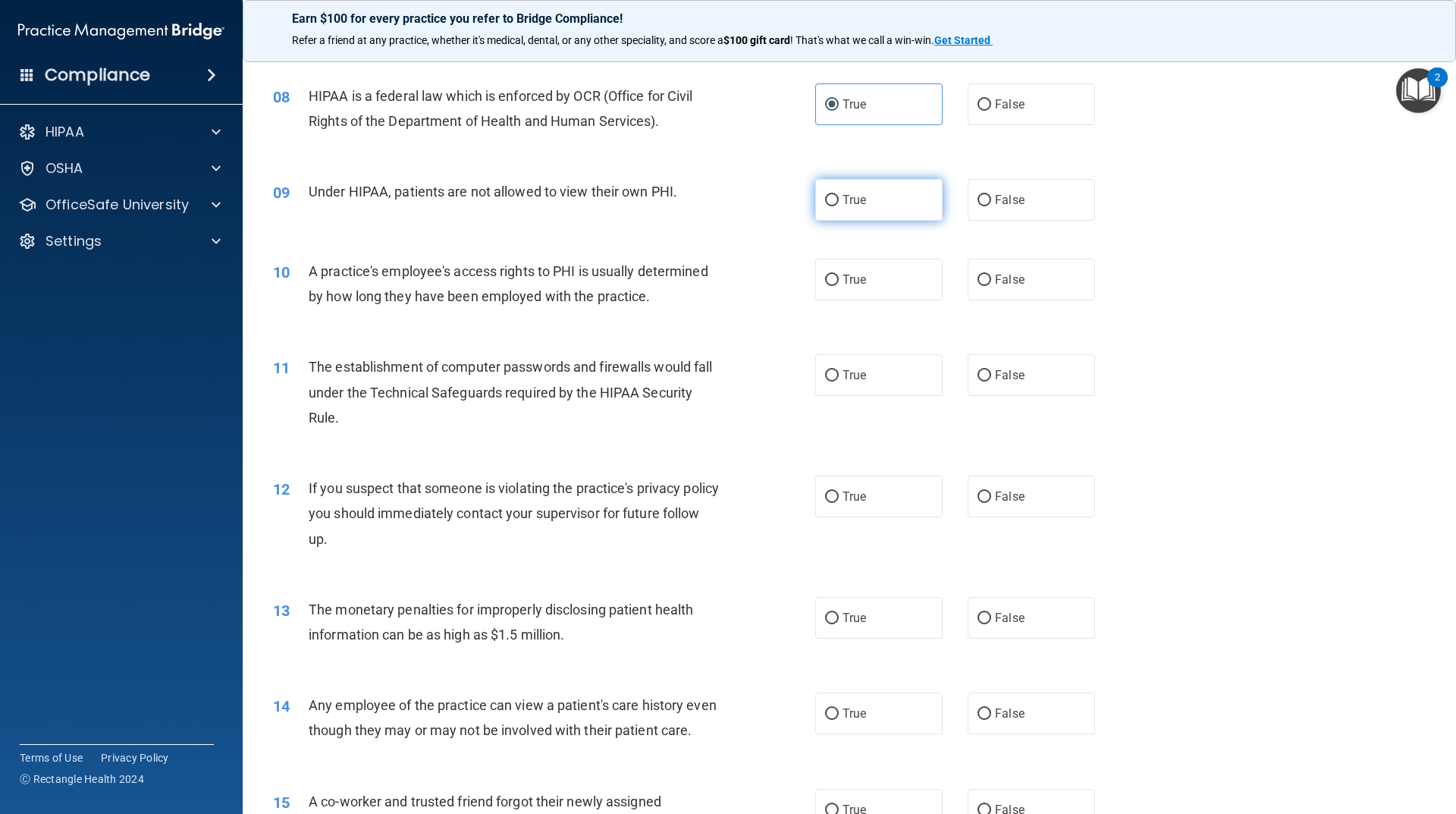
click at [850, 195] on span "True" at bounding box center [855, 200] width 24 height 14
click at [838, 195] on input "True" at bounding box center [831, 201] width 14 height 12
radio input "true"
click at [1018, 272] on label "False" at bounding box center [1031, 279] width 128 height 42
click at [991, 275] on input "False" at bounding box center [984, 280] width 14 height 12
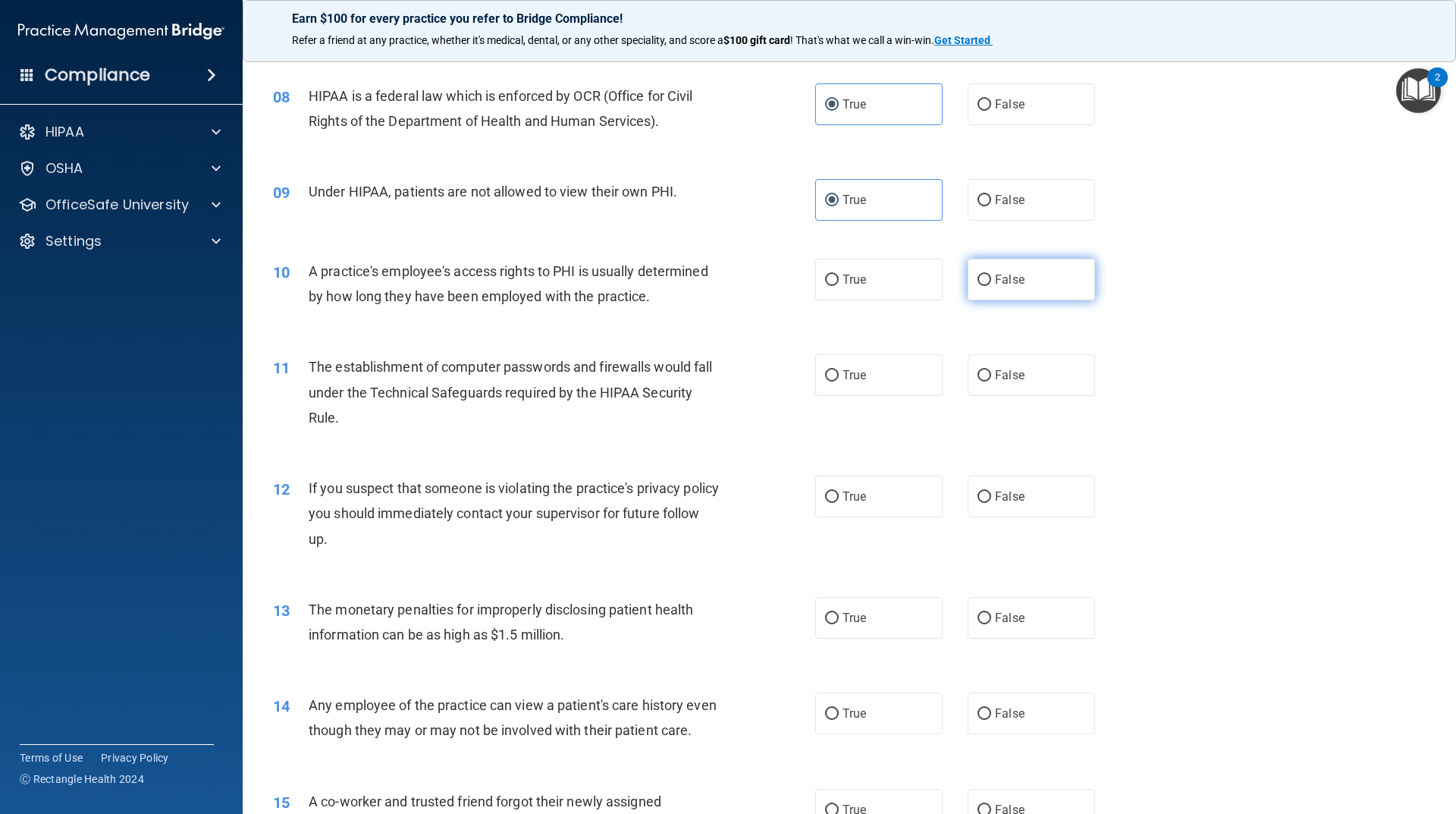
radio input "true"
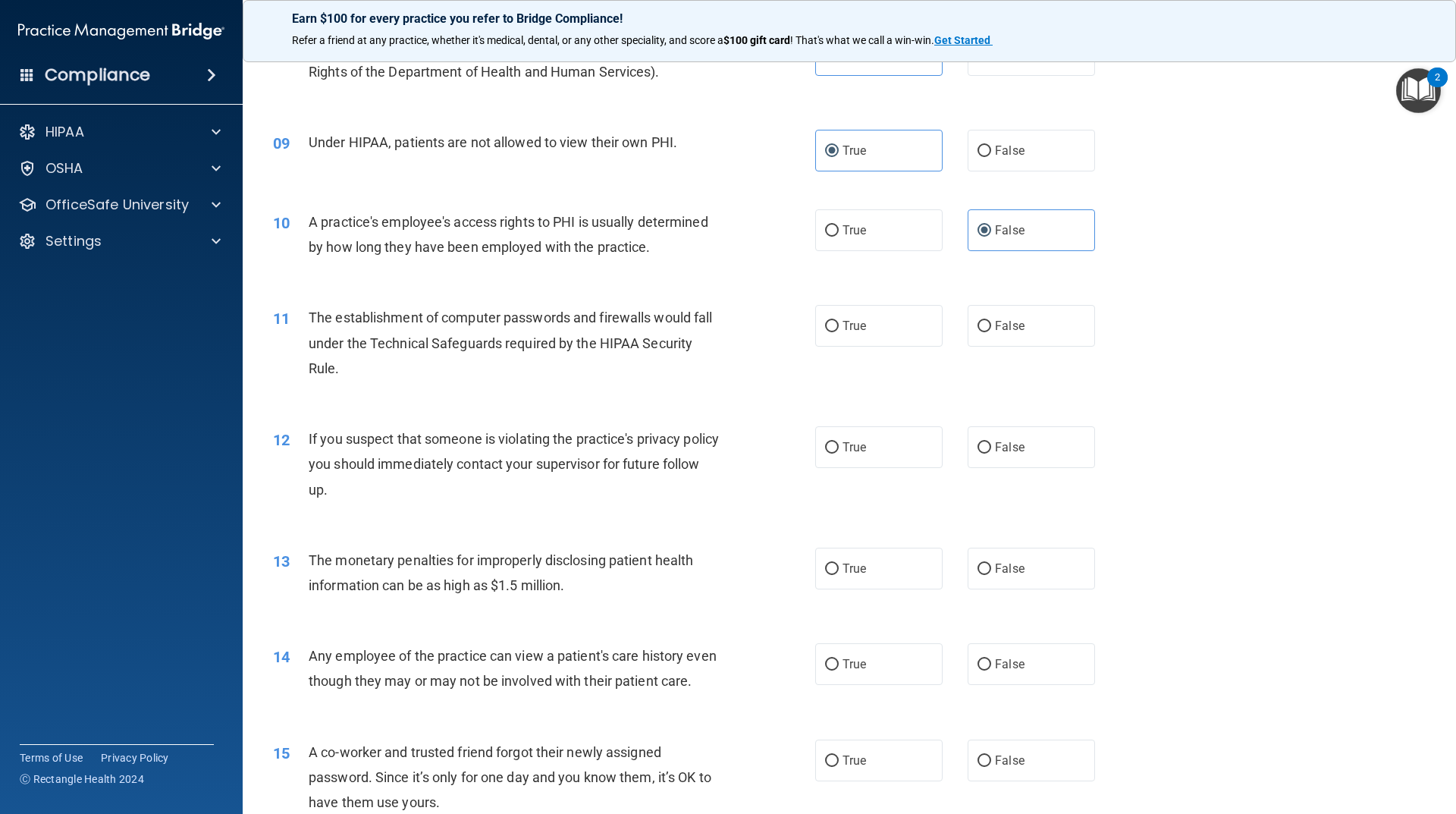
scroll to position [910, 0]
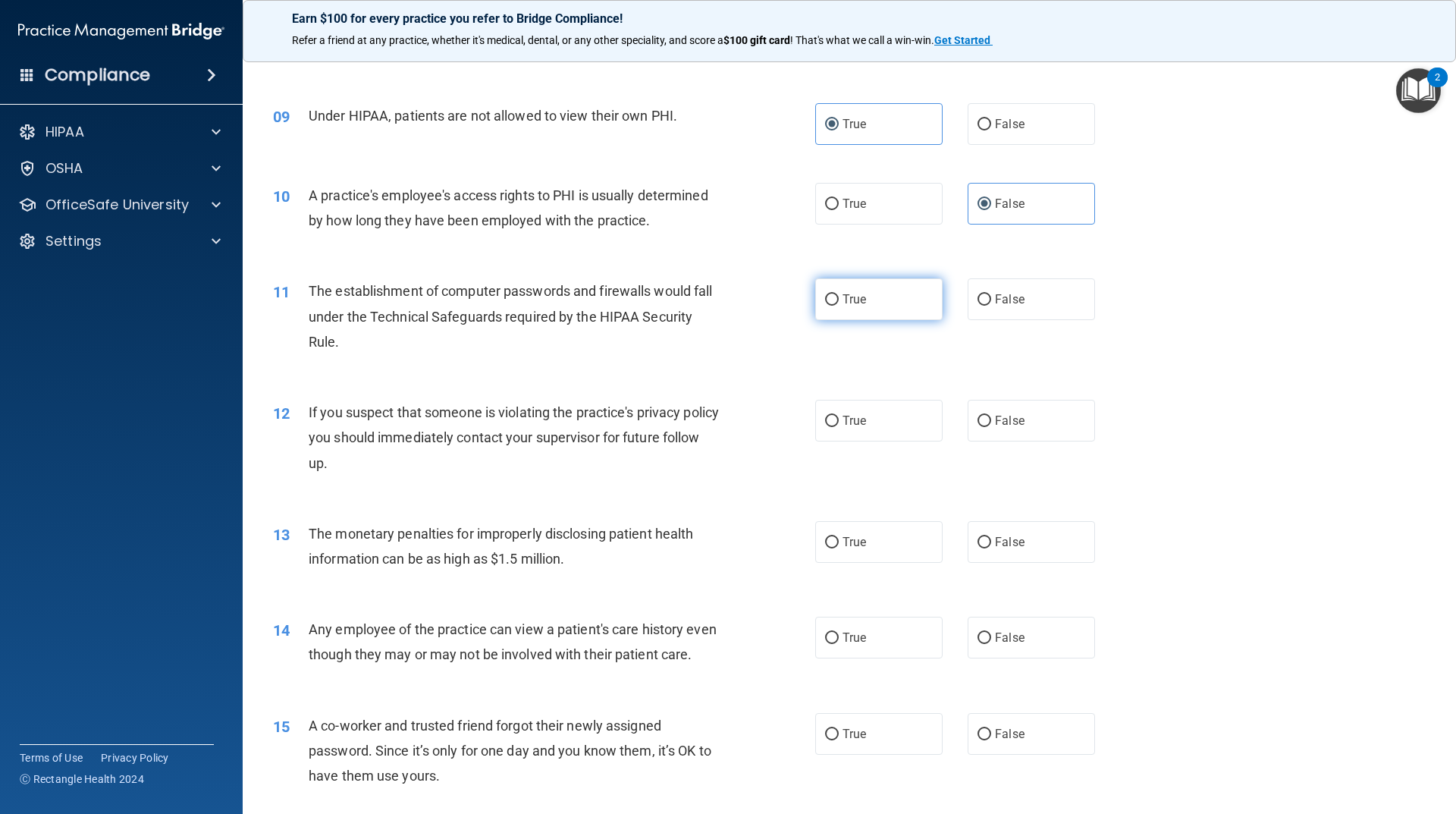
click at [843, 303] on span "True" at bounding box center [855, 299] width 24 height 14
click at [838, 303] on input "True" at bounding box center [831, 299] width 14 height 12
radio input "true"
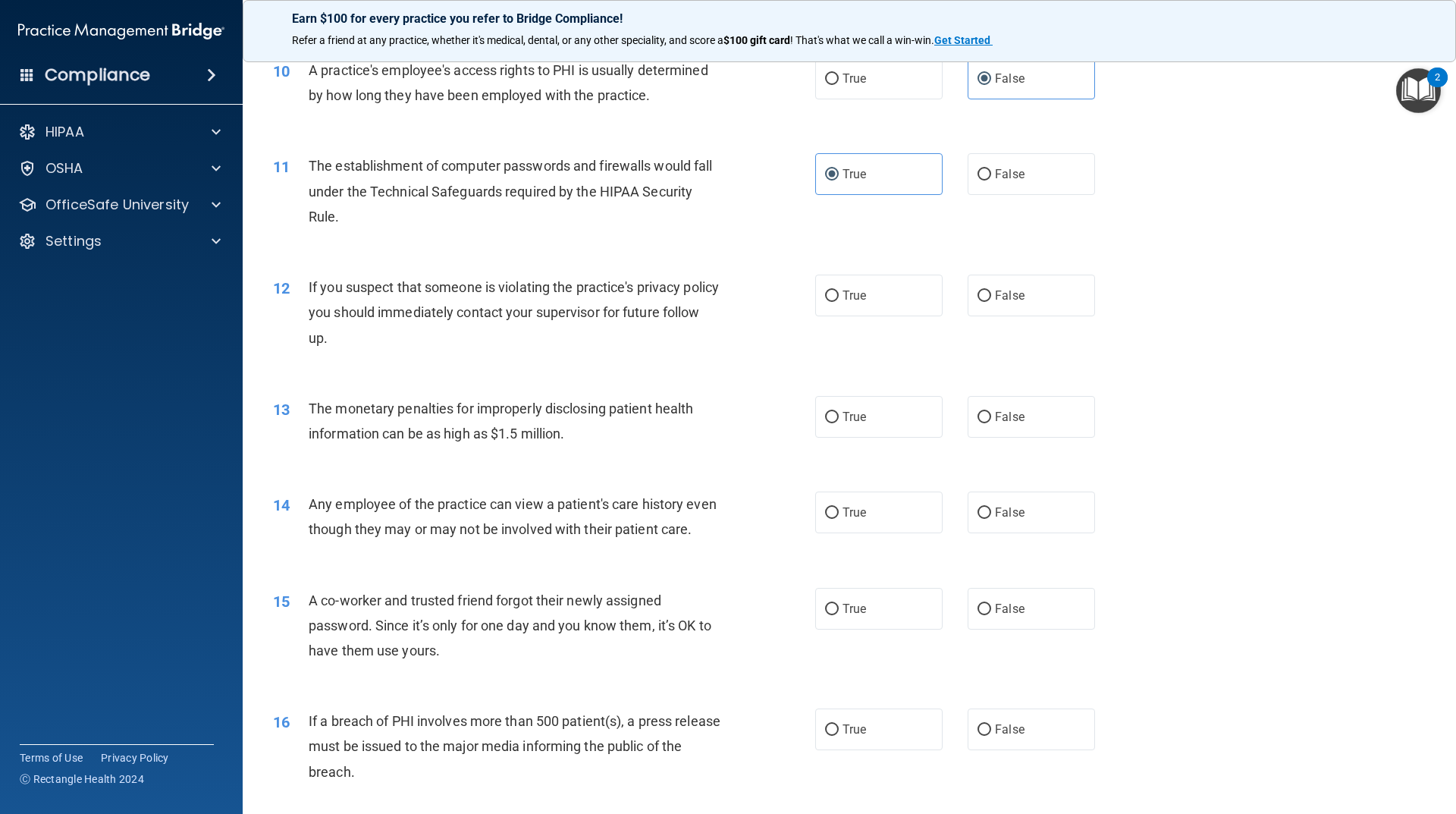
scroll to position [1062, 0]
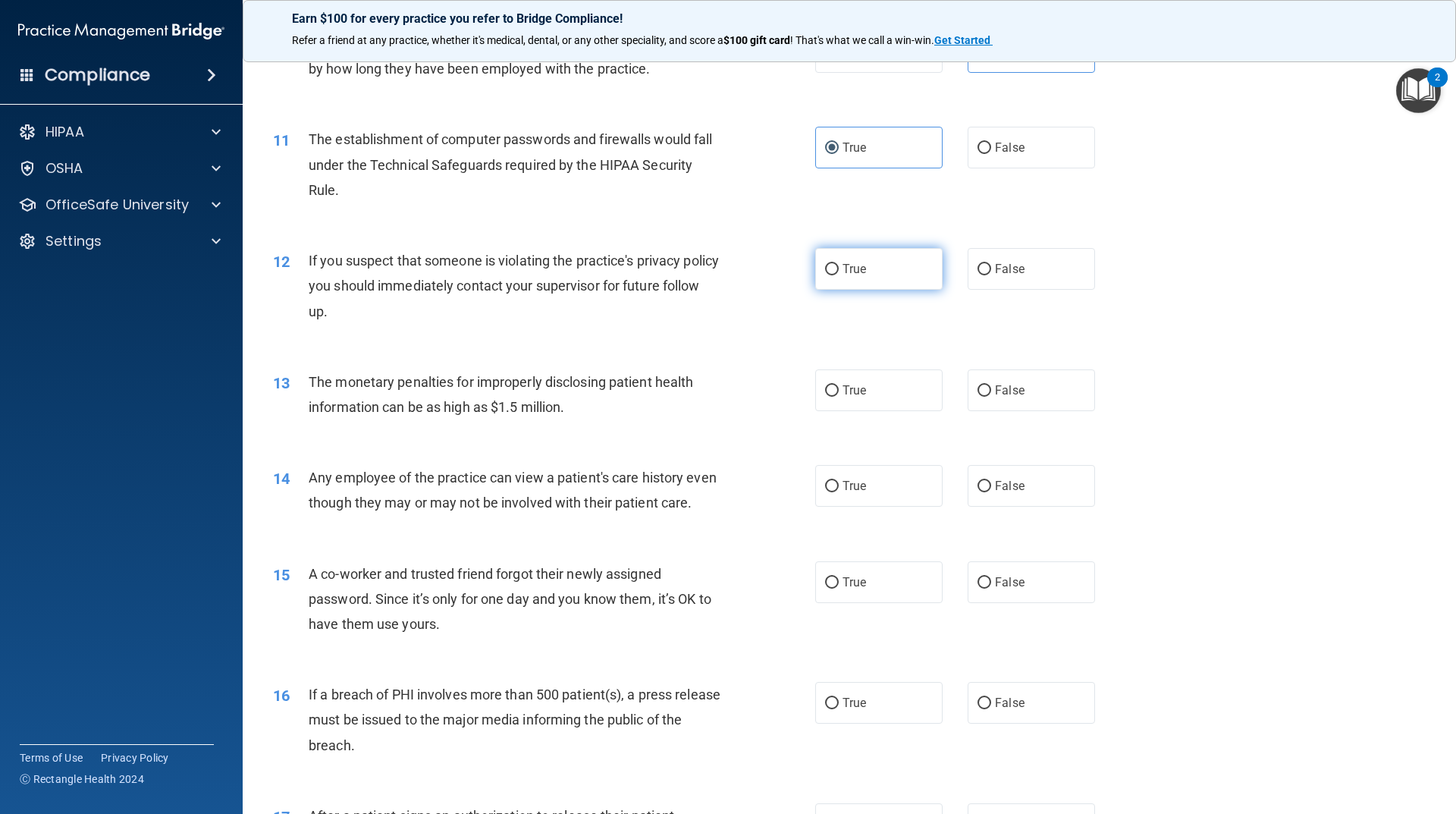
click at [852, 268] on span "True" at bounding box center [855, 269] width 24 height 14
click at [838, 268] on input "True" at bounding box center [831, 270] width 14 height 12
radio input "true"
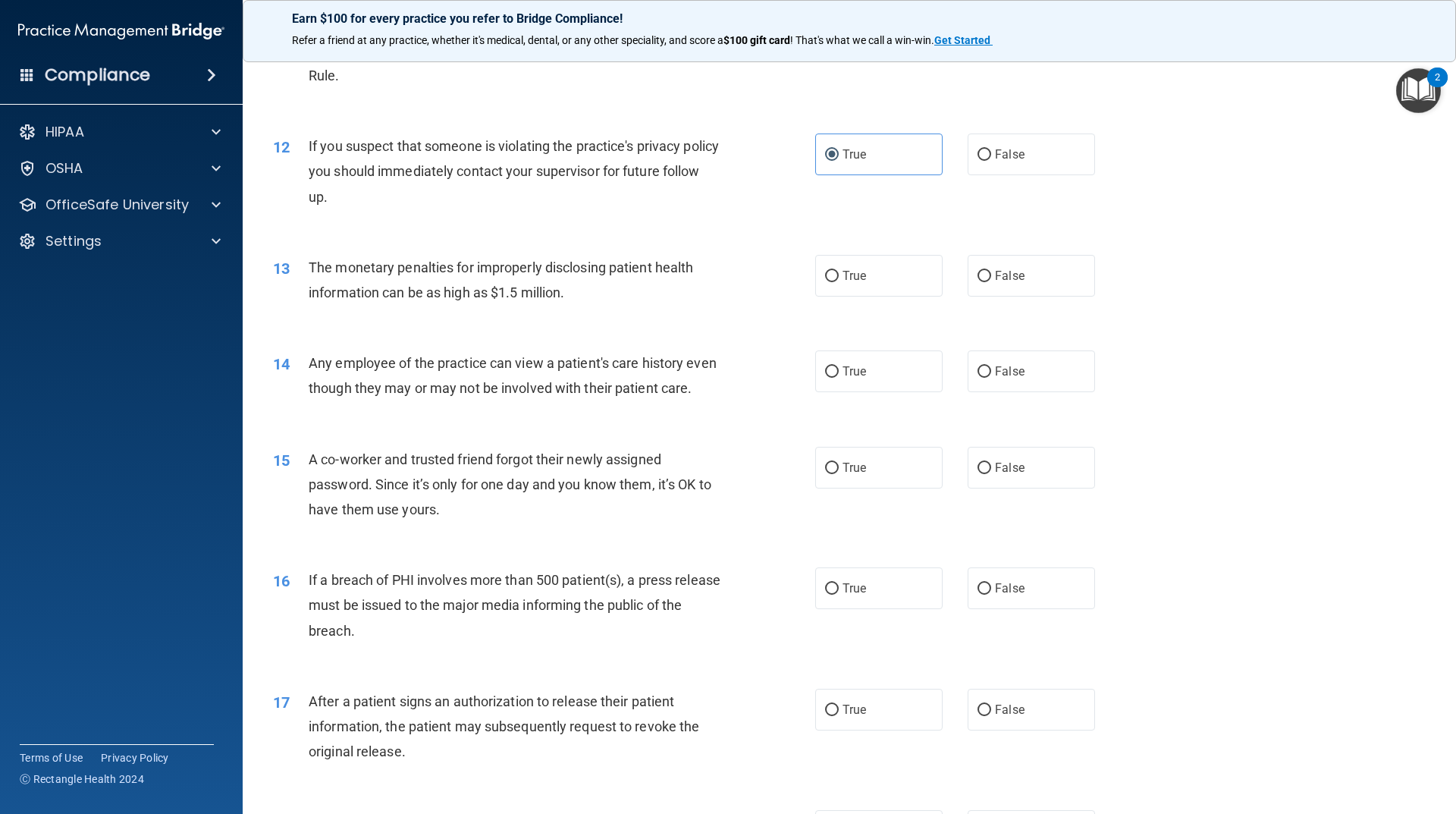
scroll to position [1214, 0]
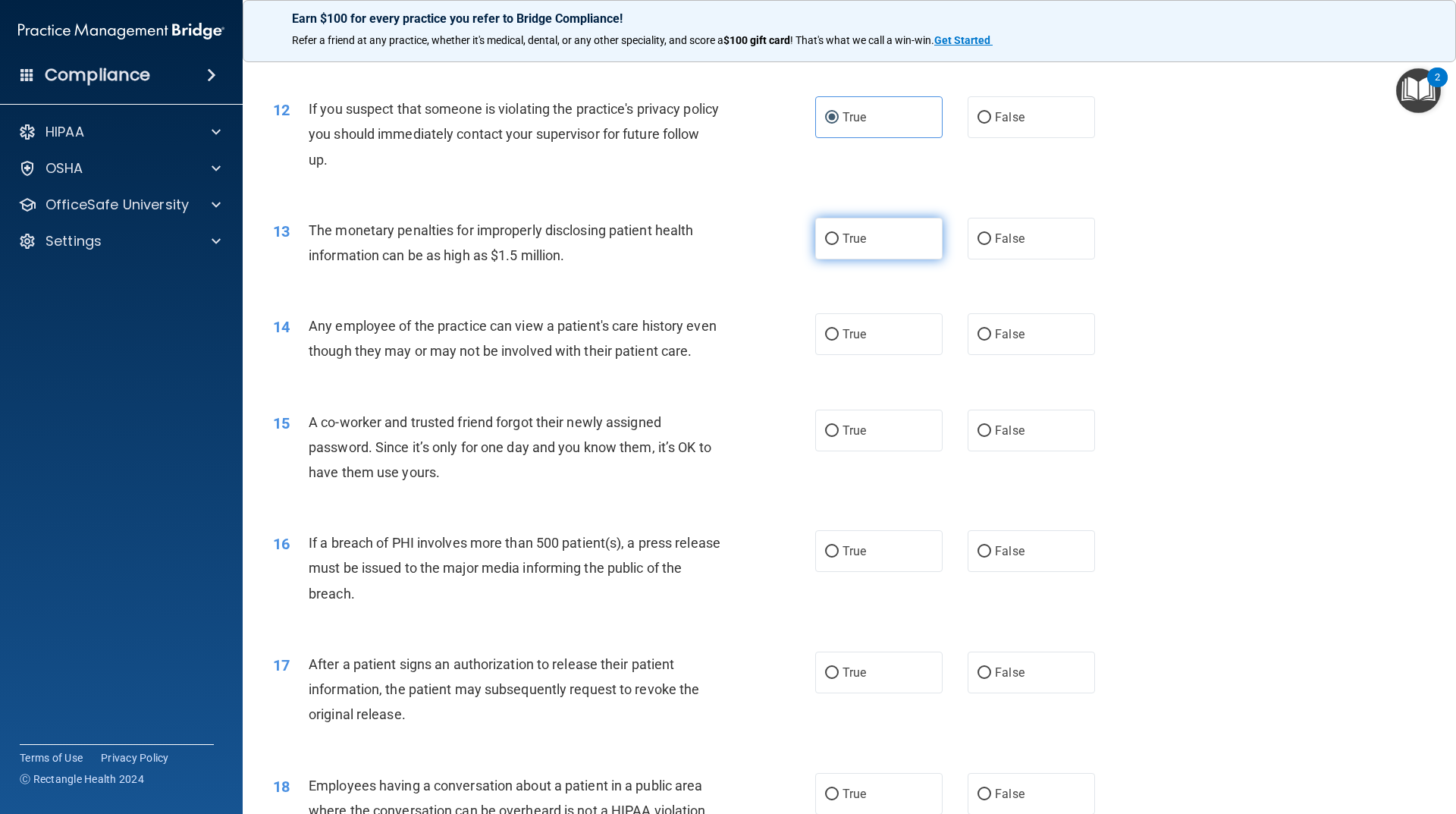
drag, startPoint x: 857, startPoint y: 235, endPoint x: 844, endPoint y: 245, distance: 16.4
click at [861, 235] on span "True" at bounding box center [855, 239] width 24 height 14
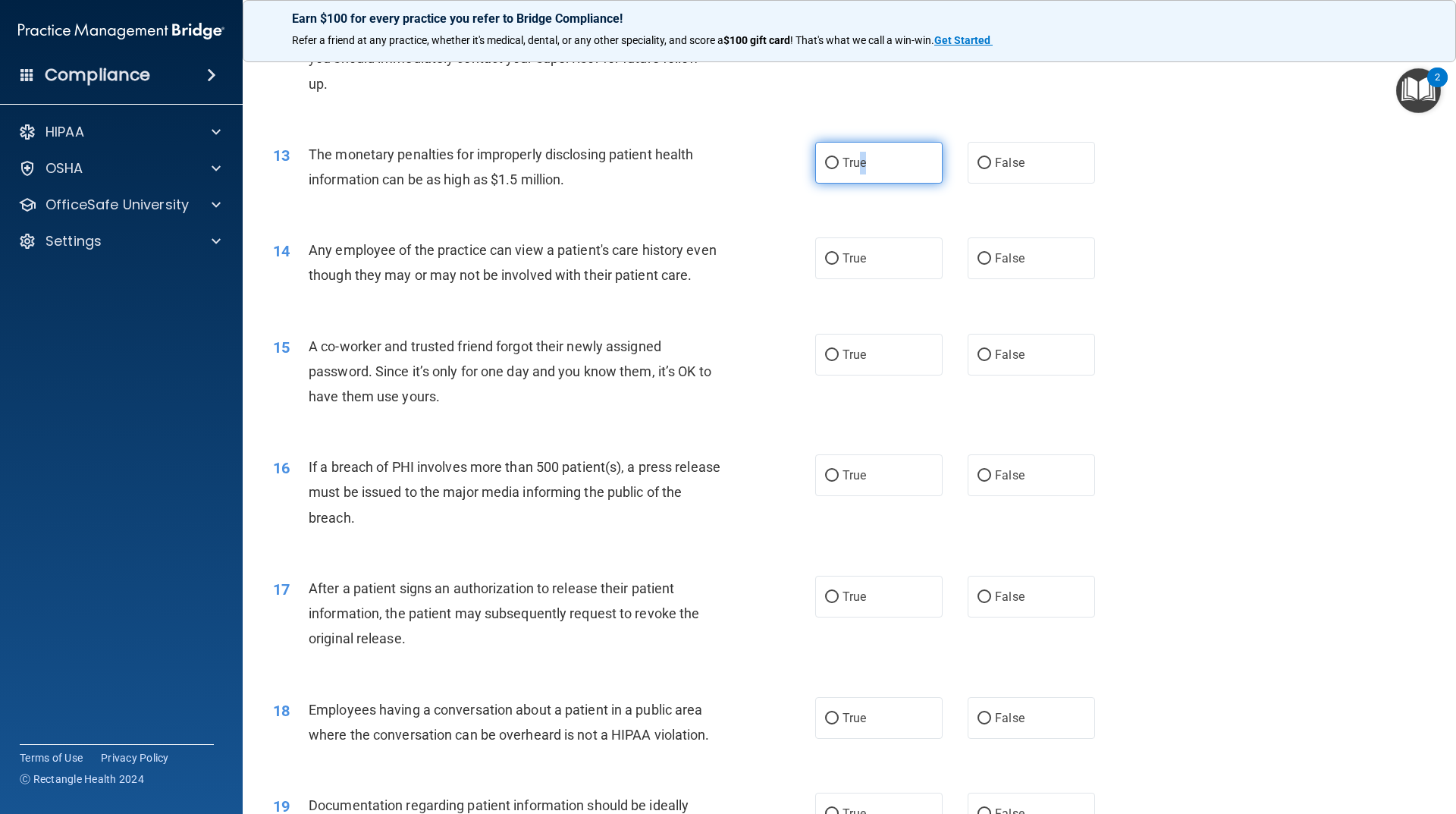
click at [825, 164] on input "True" at bounding box center [831, 163] width 14 height 12
radio input "true"
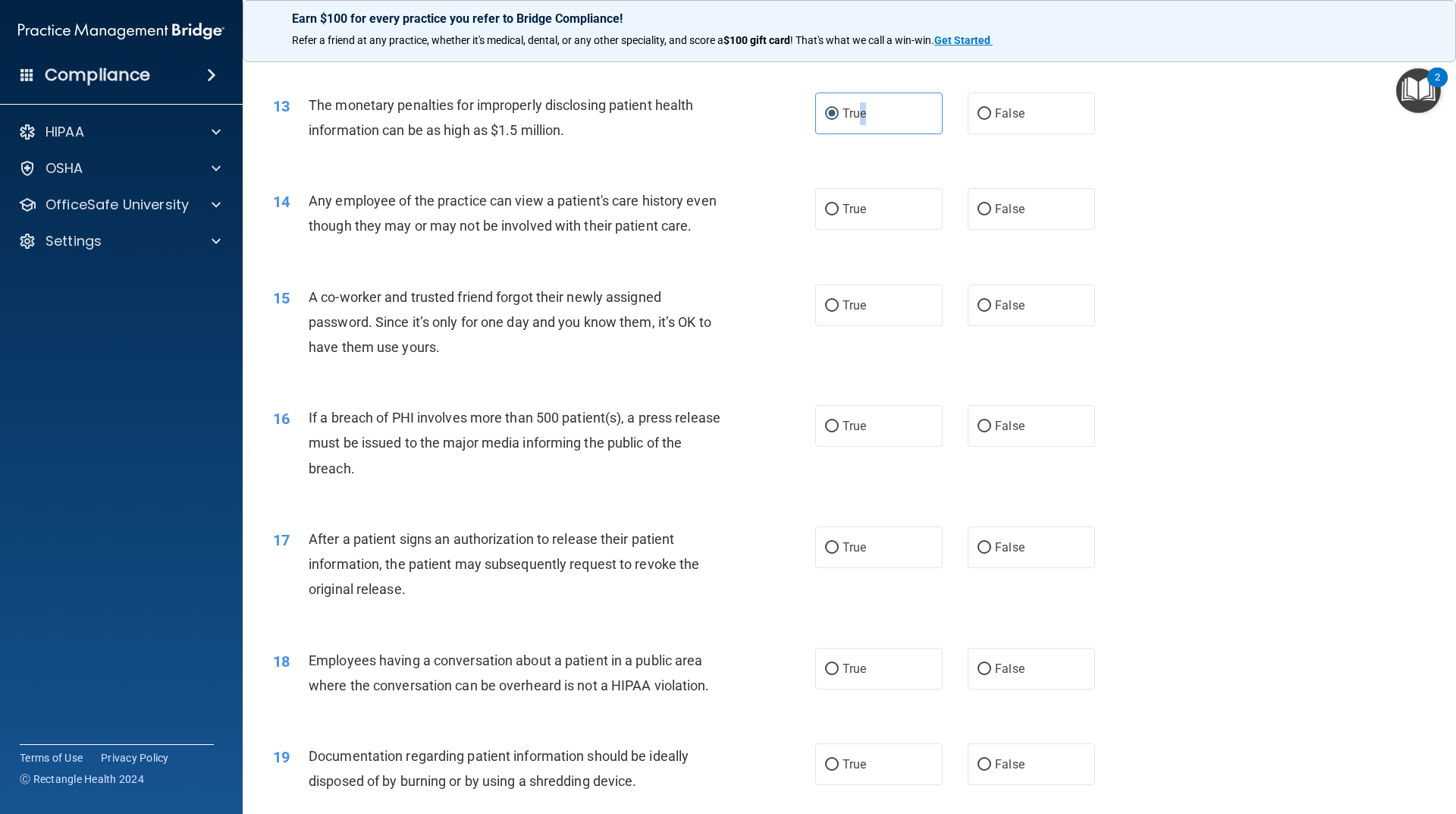
scroll to position [1365, 0]
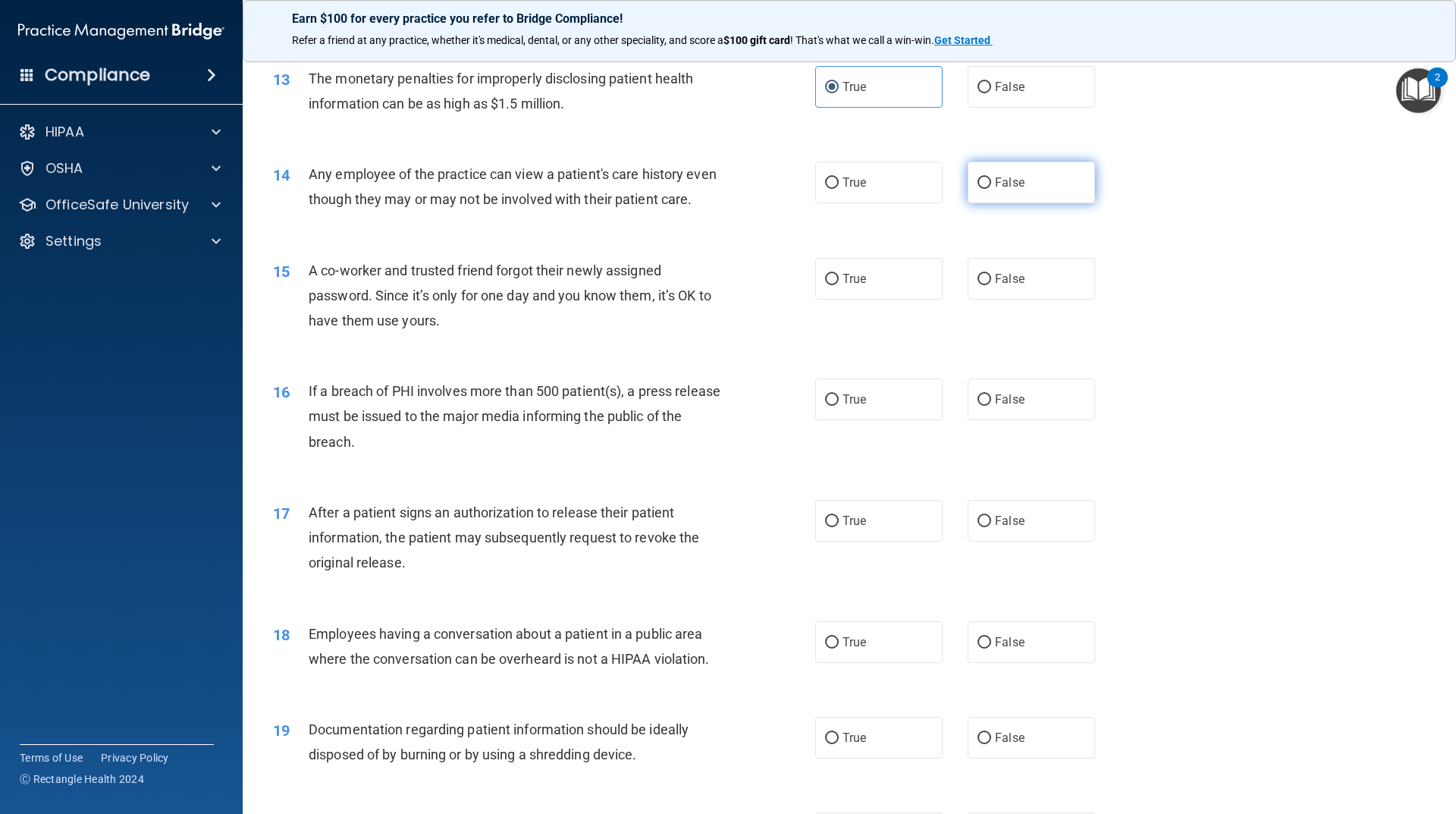
click at [1010, 196] on label "False" at bounding box center [1031, 183] width 128 height 42
click at [991, 189] on input "False" at bounding box center [984, 183] width 14 height 12
radio input "true"
